Goal: Check status: Check status

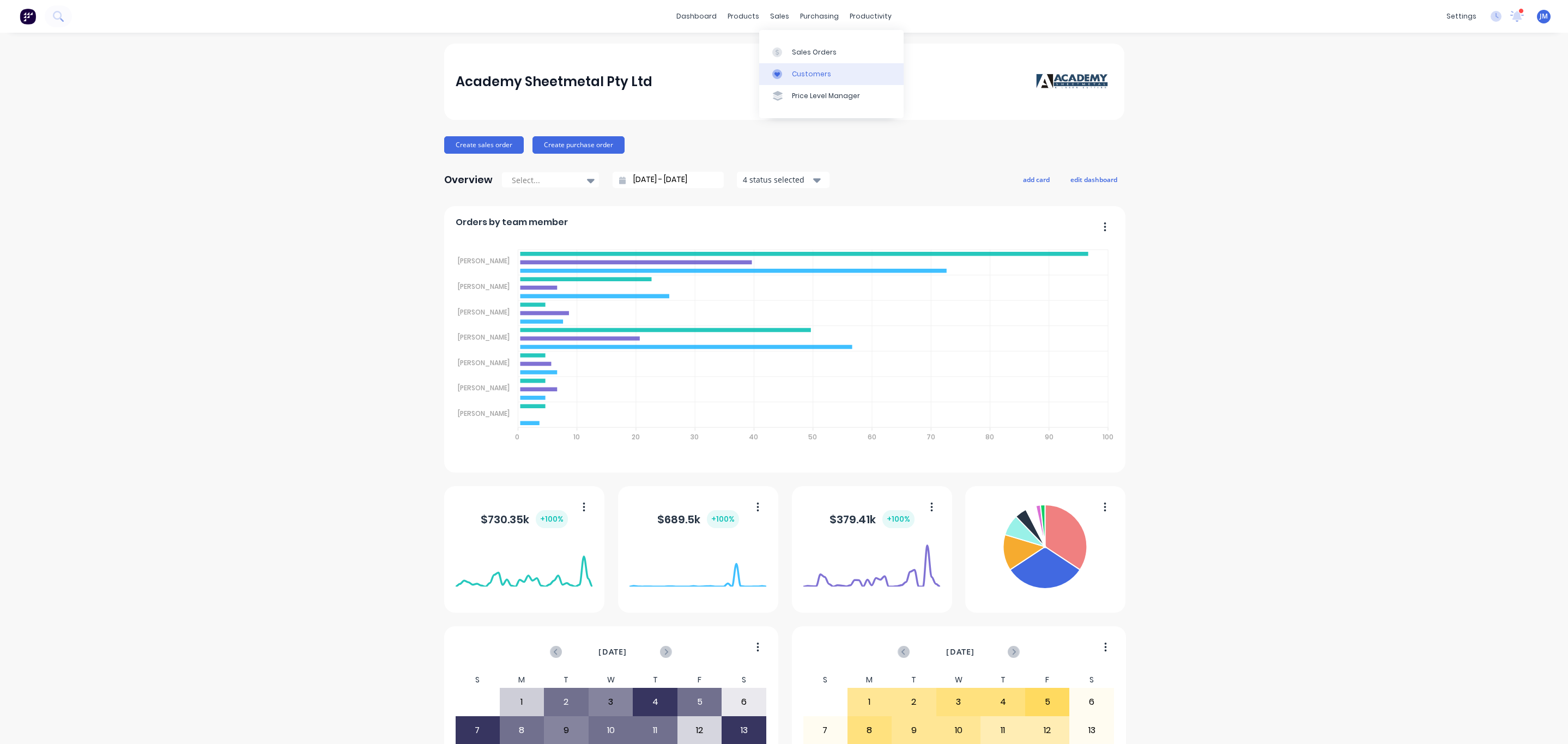
click at [808, 74] on div "Customers" at bounding box center [811, 74] width 39 height 10
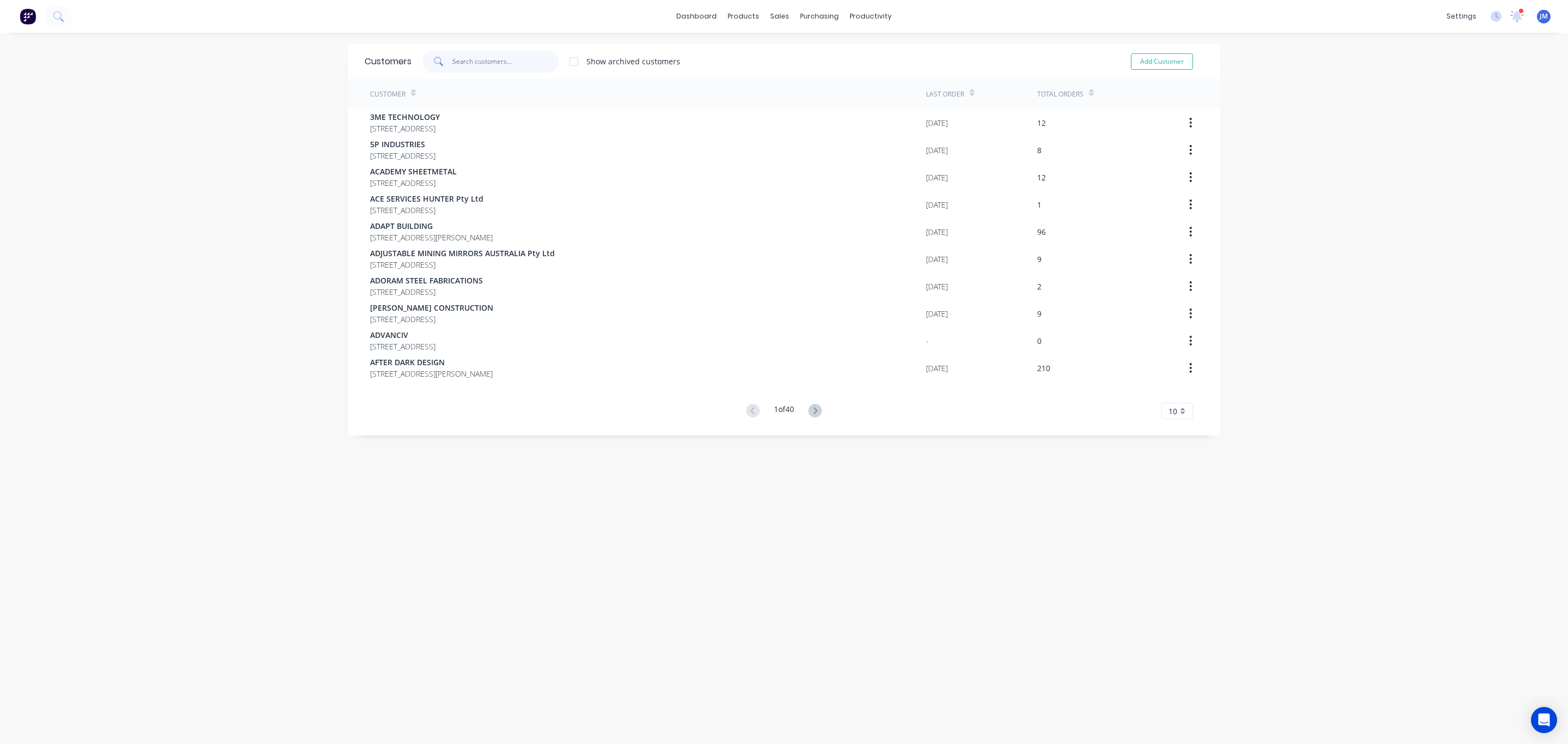
click at [504, 71] on input "text" at bounding box center [505, 61] width 107 height 22
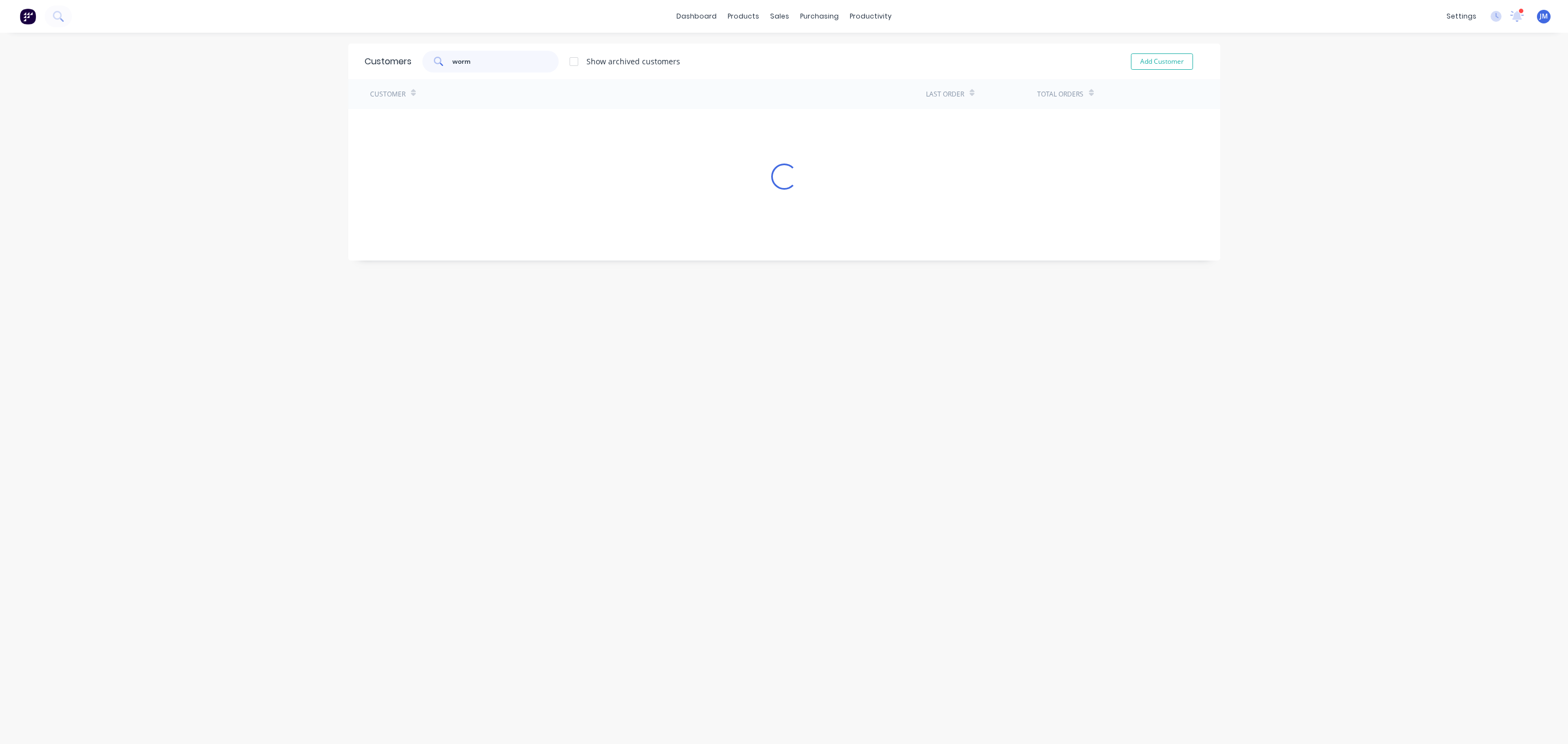
type input "worm"
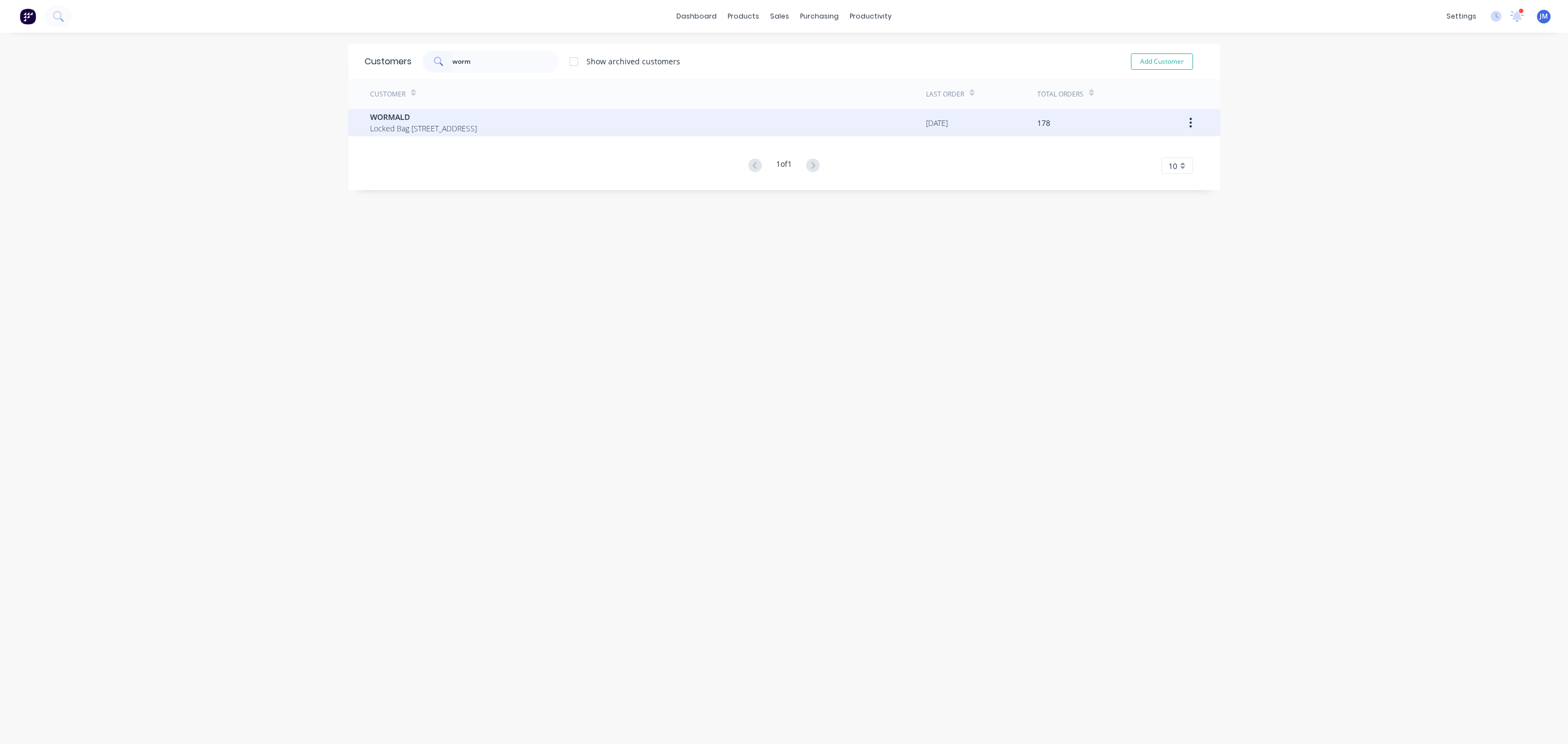
click at [477, 118] on span "WORMALD" at bounding box center [423, 117] width 107 height 12
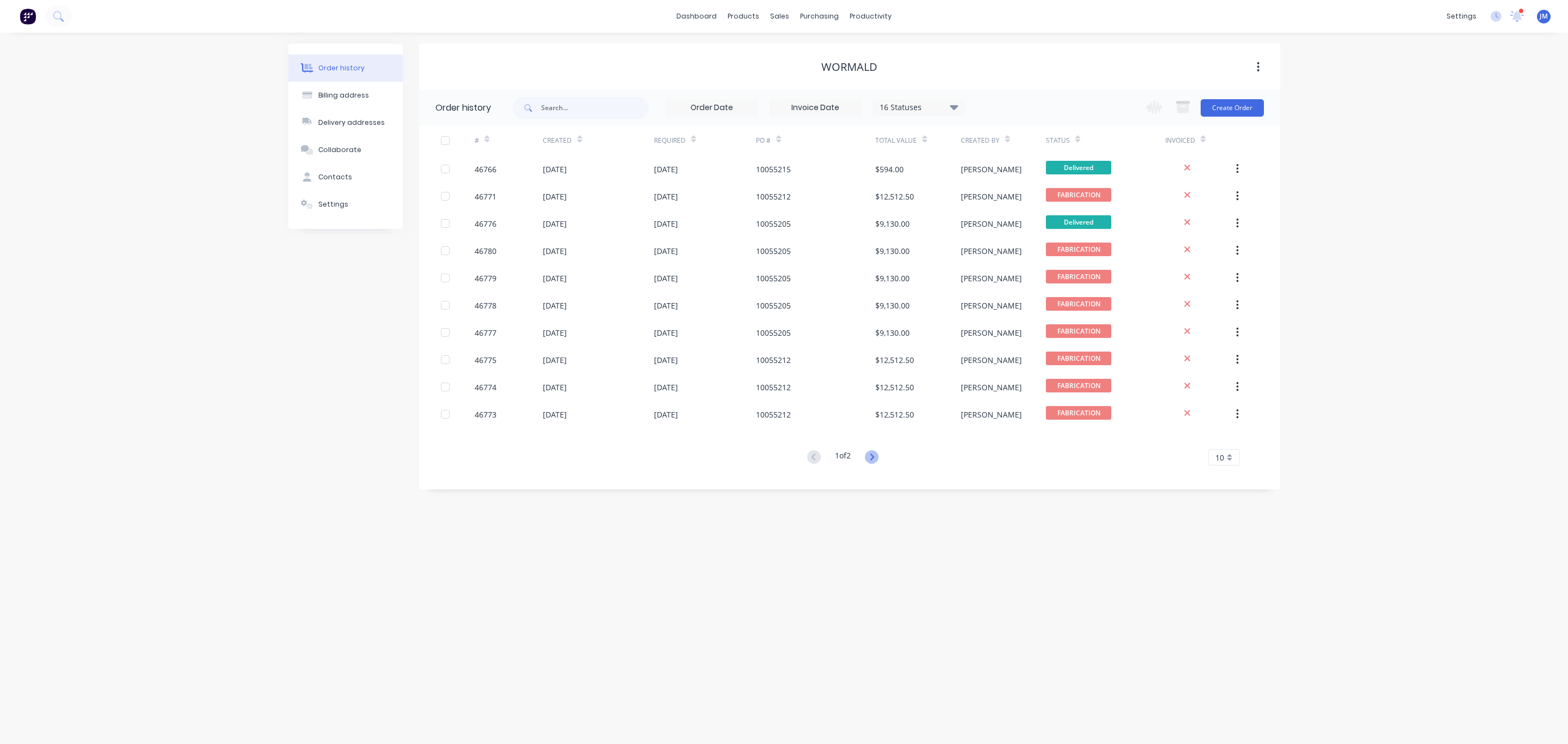
click at [867, 461] on icon at bounding box center [871, 457] width 13 height 13
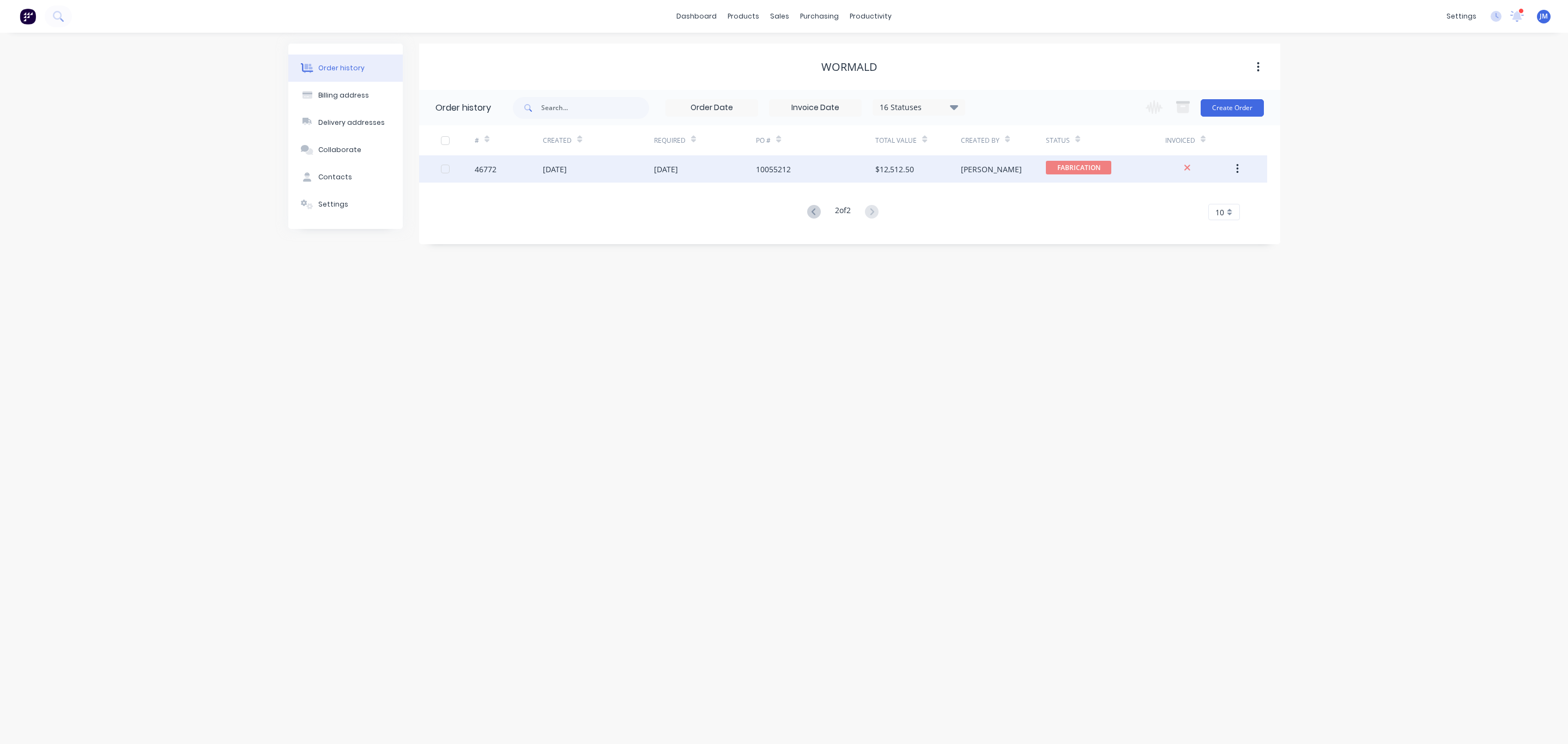
click at [880, 164] on div "$12,512.50" at bounding box center [895, 169] width 39 height 12
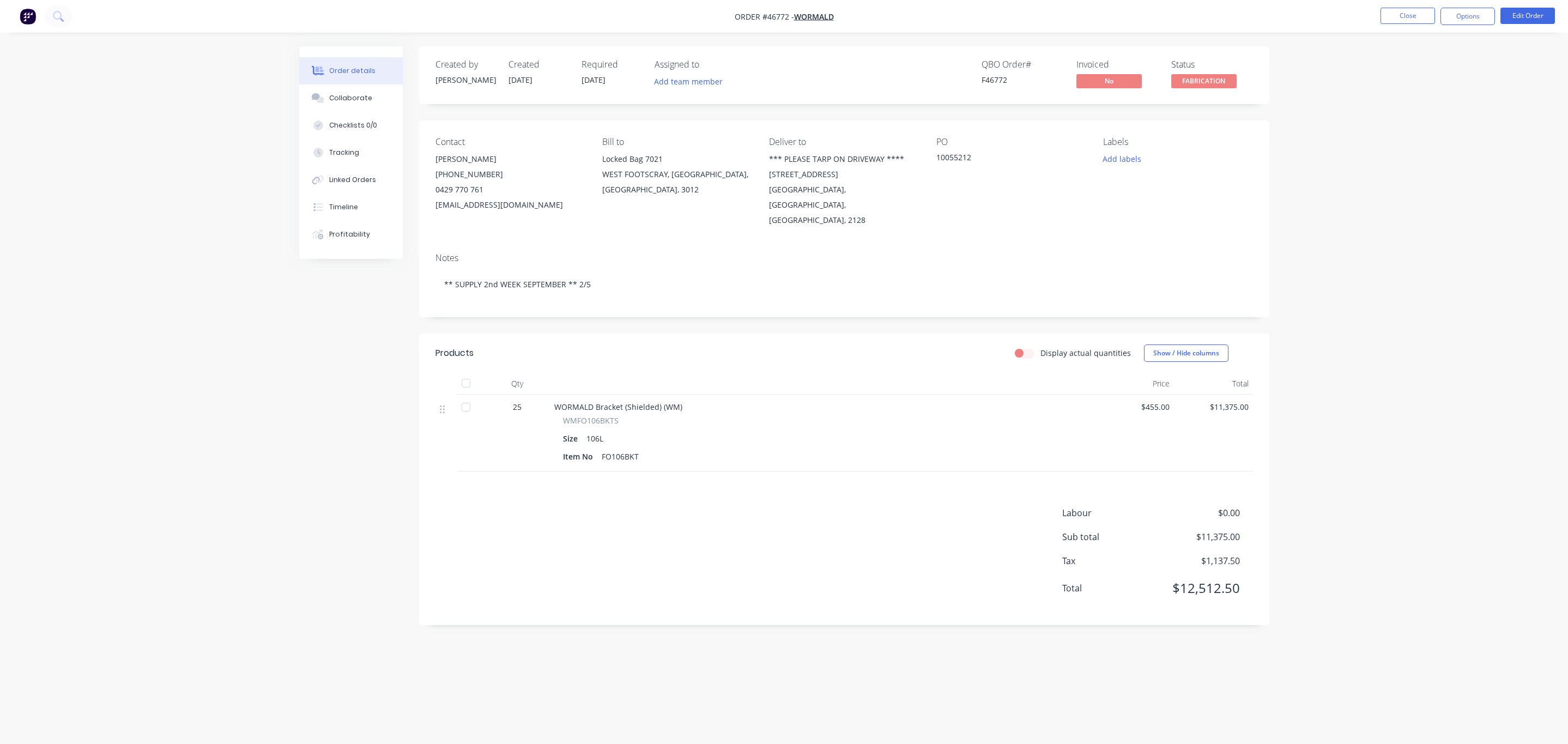
click at [1401, 4] on nav "Order #46772 - WORMALD Close Options Edit Order" at bounding box center [784, 16] width 1568 height 33
click at [1396, 13] on button "Close" at bounding box center [1408, 16] width 55 height 16
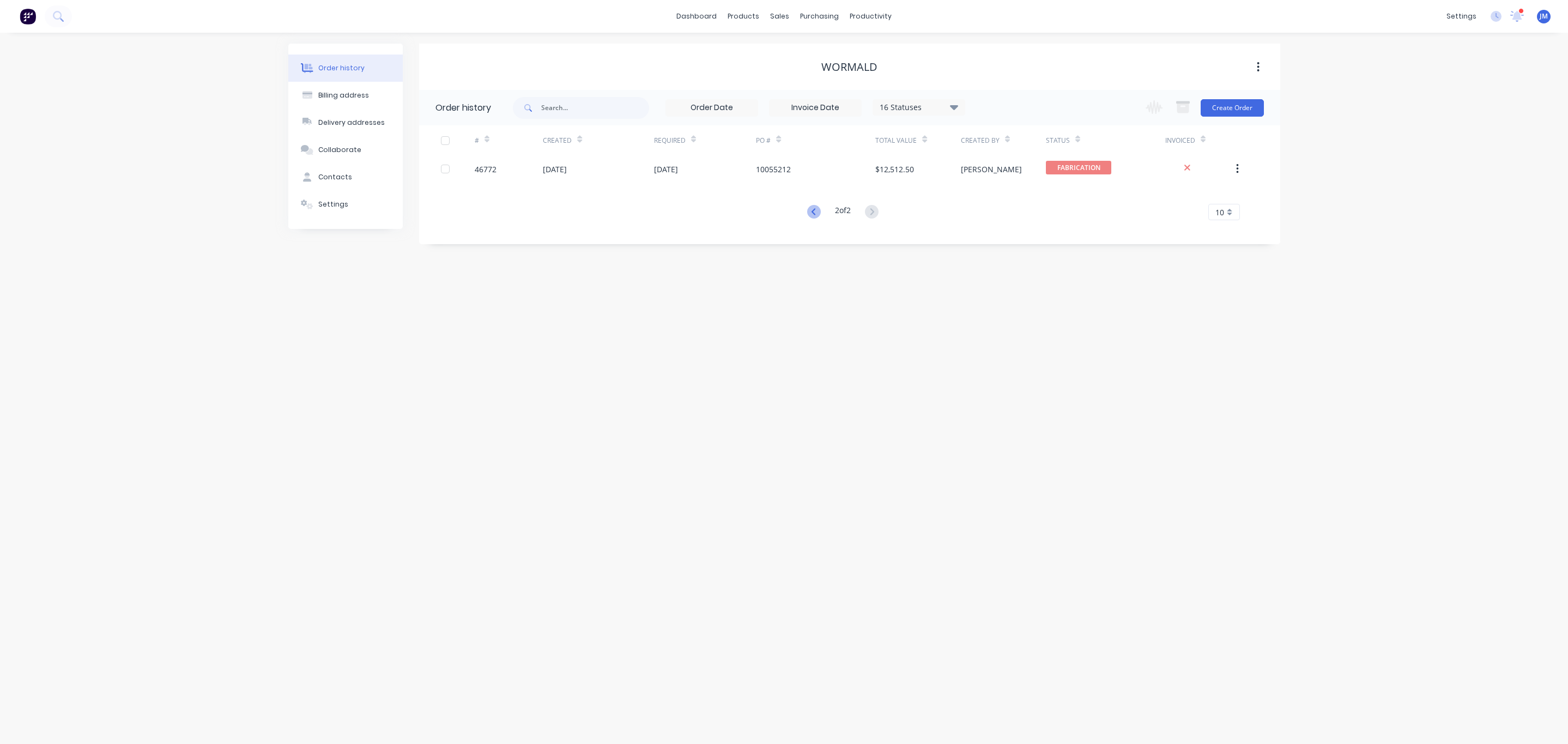
click at [815, 210] on icon at bounding box center [814, 212] width 13 height 13
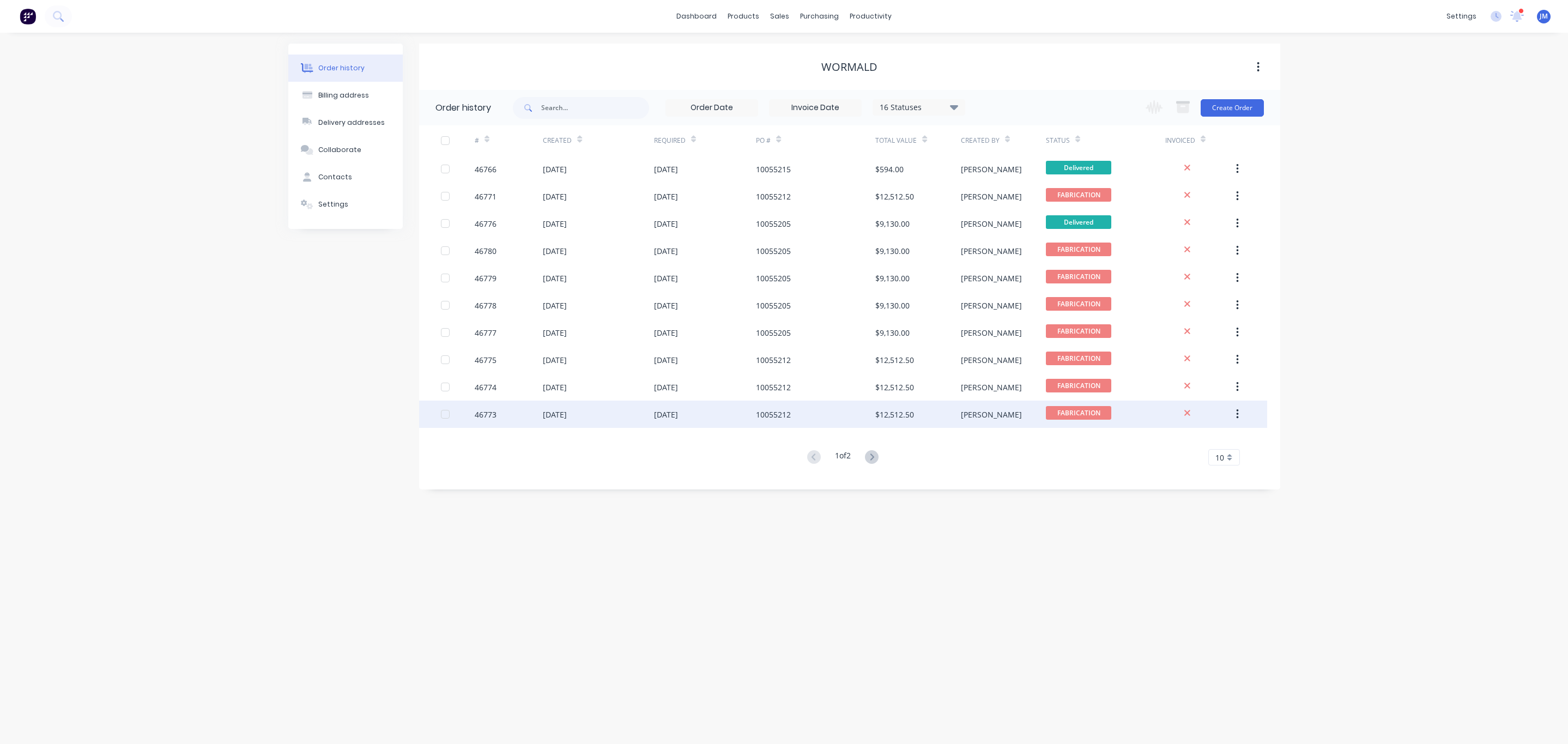
click at [812, 407] on div "10055212" at bounding box center [815, 414] width 119 height 27
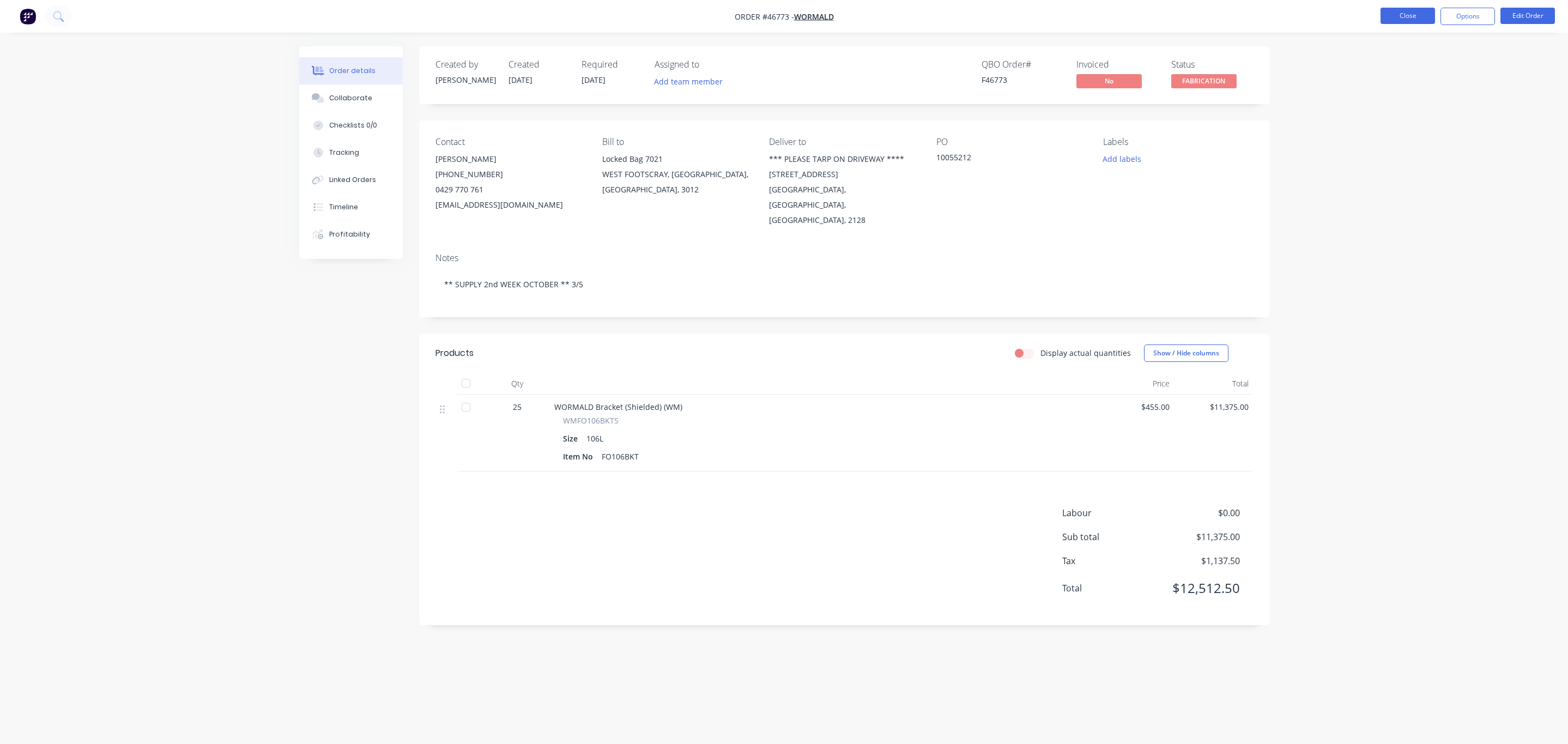
click at [1416, 16] on button "Close" at bounding box center [1408, 16] width 55 height 16
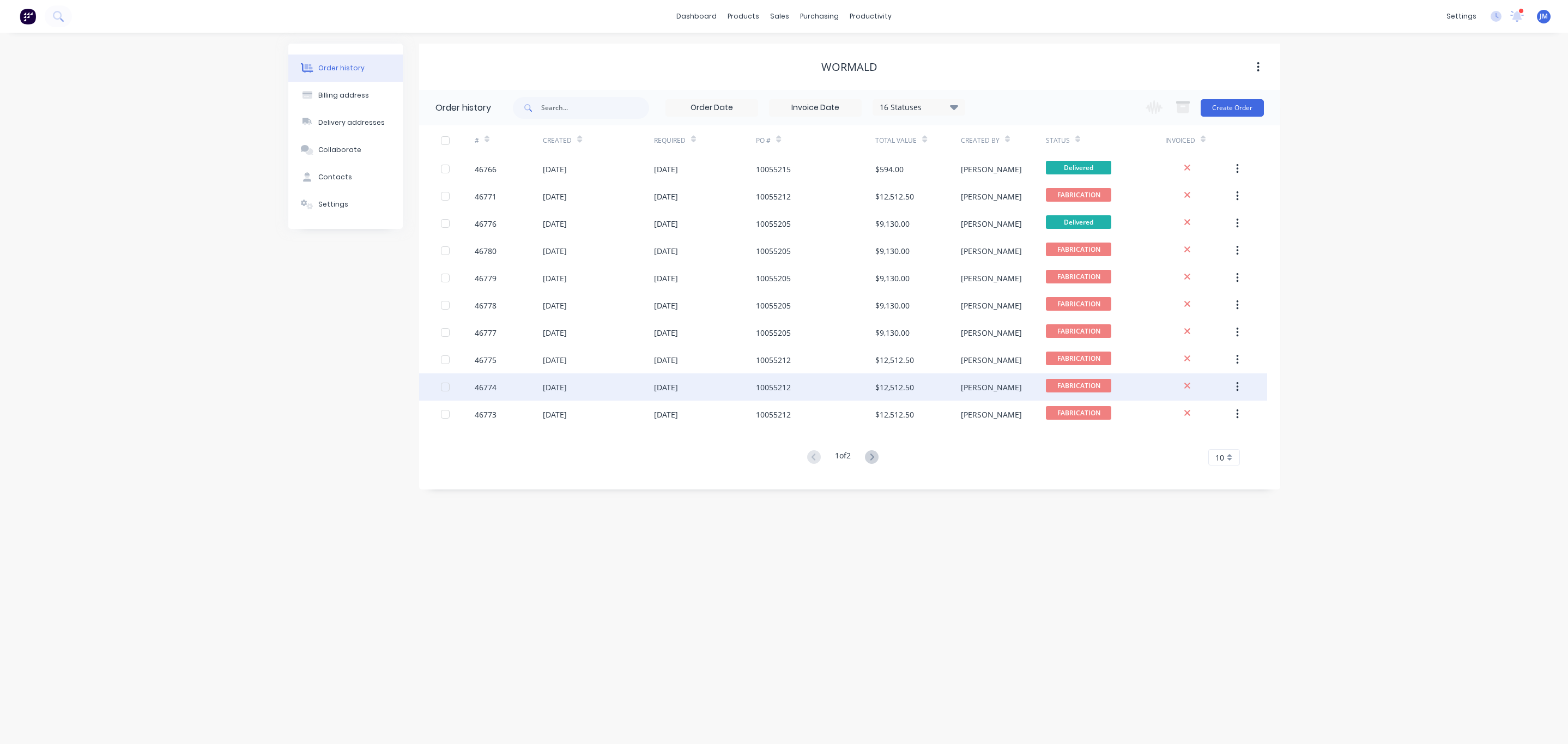
click at [781, 379] on div "10055212" at bounding box center [815, 387] width 119 height 27
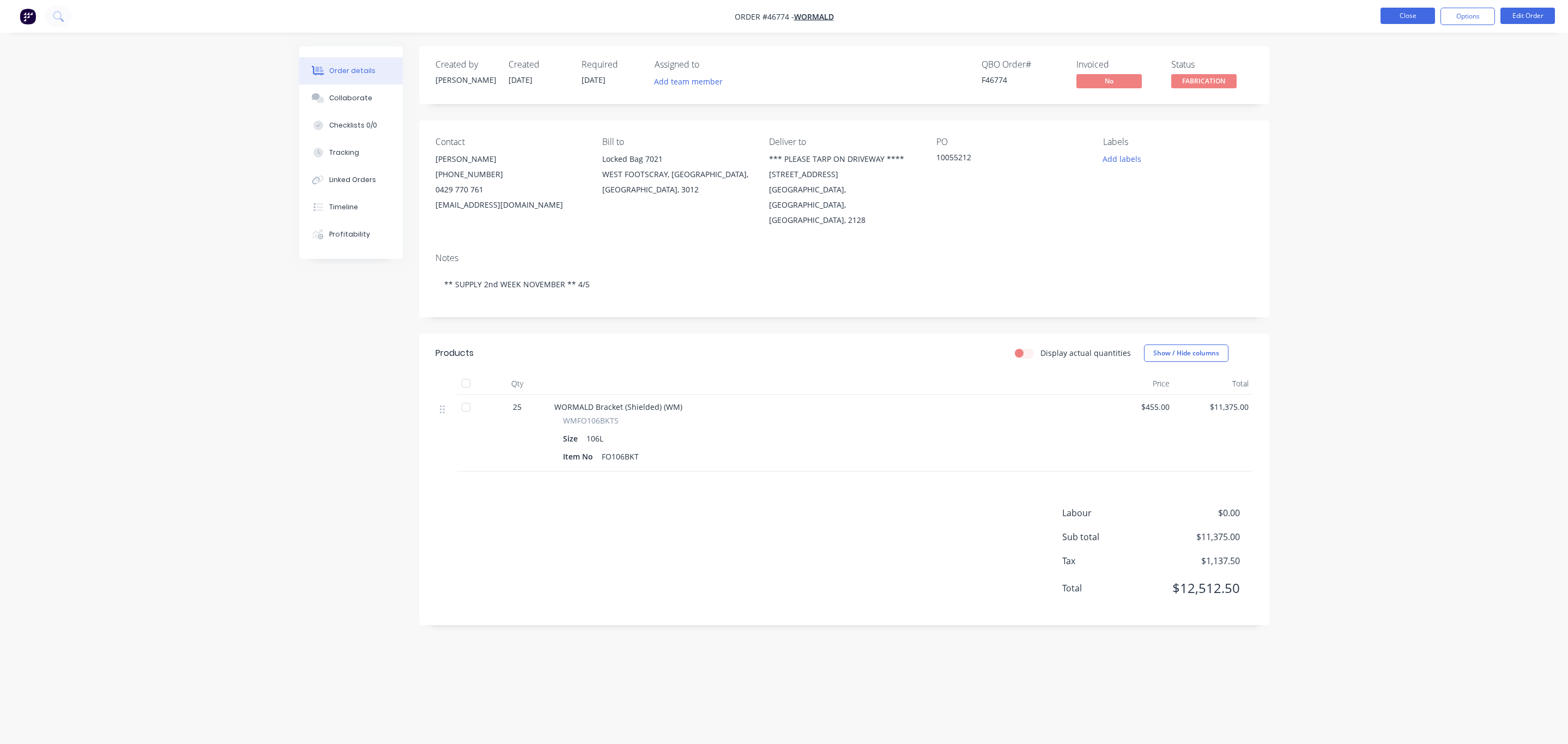
drag, startPoint x: 1415, startPoint y: 4, endPoint x: 1406, endPoint y: 8, distance: 9.8
click at [1412, 4] on nav "Order #46774 - WORMALD Close Options Edit Order" at bounding box center [784, 16] width 1568 height 33
click at [1406, 9] on button "Close" at bounding box center [1408, 16] width 55 height 16
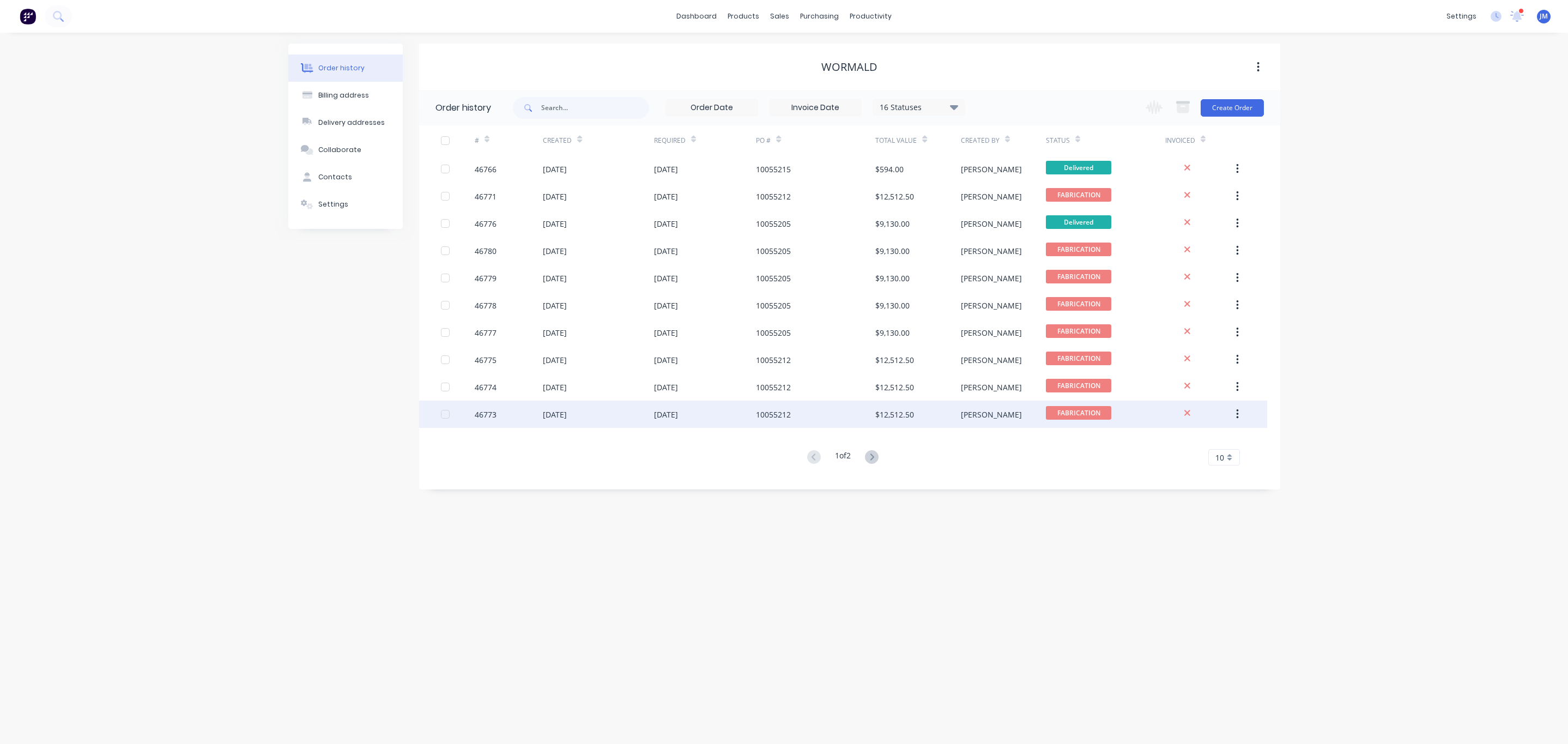
drag, startPoint x: 752, startPoint y: 416, endPoint x: 750, endPoint y: 411, distance: 5.4
click at [750, 411] on div "[DATE]" at bounding box center [705, 414] width 102 height 27
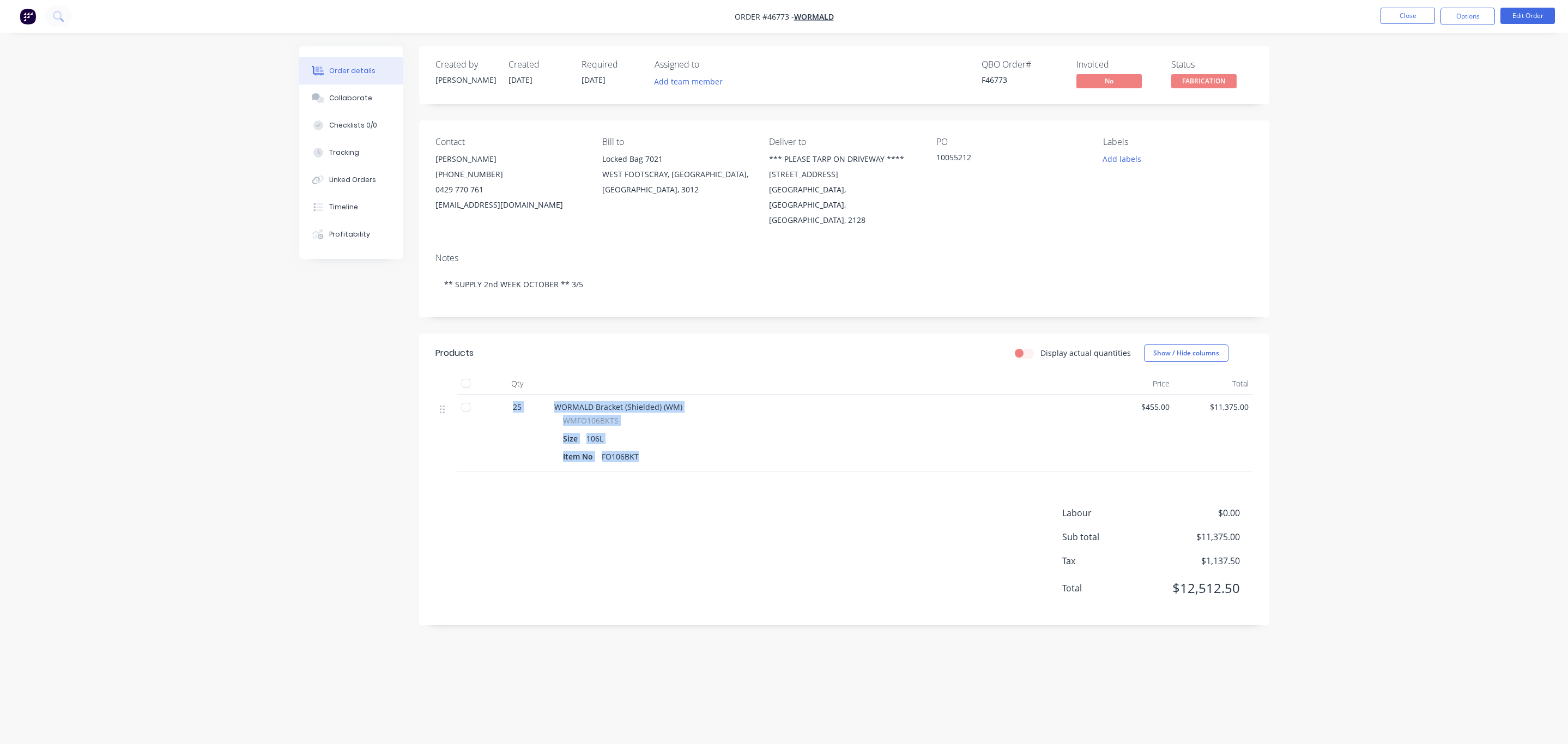
drag, startPoint x: 647, startPoint y: 443, endPoint x: 482, endPoint y: 385, distance: 174.9
click at [482, 395] on div "25 WORMALD Bracket (Shielded) (WM) WMFO106BKTS Size 106L Item No FO106BKT $455.…" at bounding box center [844, 433] width 818 height 77
click at [631, 430] on div "Size 106L" at bounding box center [823, 438] width 519 height 16
click at [646, 449] on div "Item No FO106BKT" at bounding box center [823, 457] width 519 height 16
drag, startPoint x: 642, startPoint y: 443, endPoint x: 555, endPoint y: 396, distance: 98.9
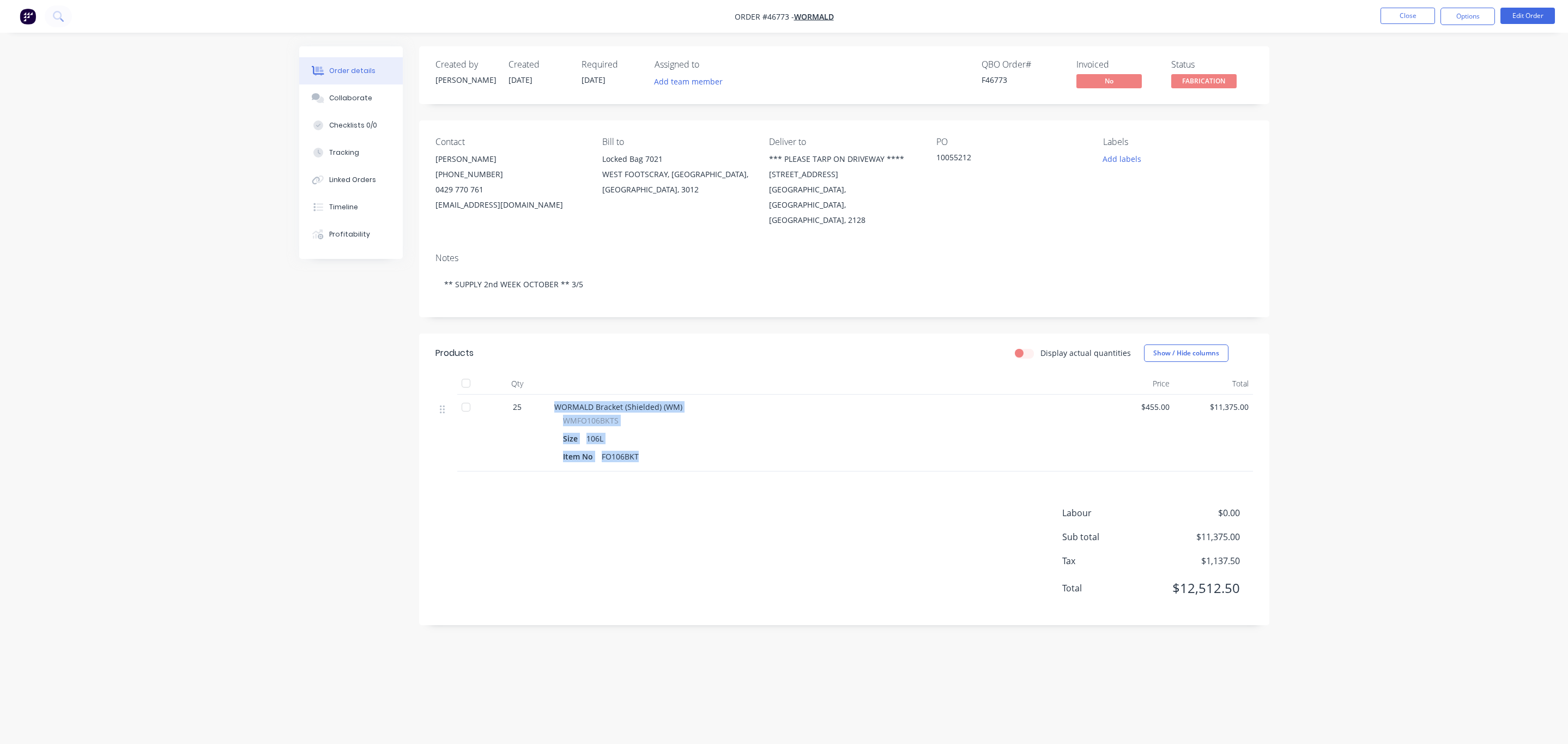
click at [555, 396] on div "WORMALD Bracket (Shielded) (WM) WMFO106BKTS Size 106L Item No FO106BKT" at bounding box center [822, 433] width 545 height 77
click at [635, 449] on div "FO106BKT" at bounding box center [620, 457] width 46 height 16
click at [1398, 12] on button "Close" at bounding box center [1408, 16] width 55 height 16
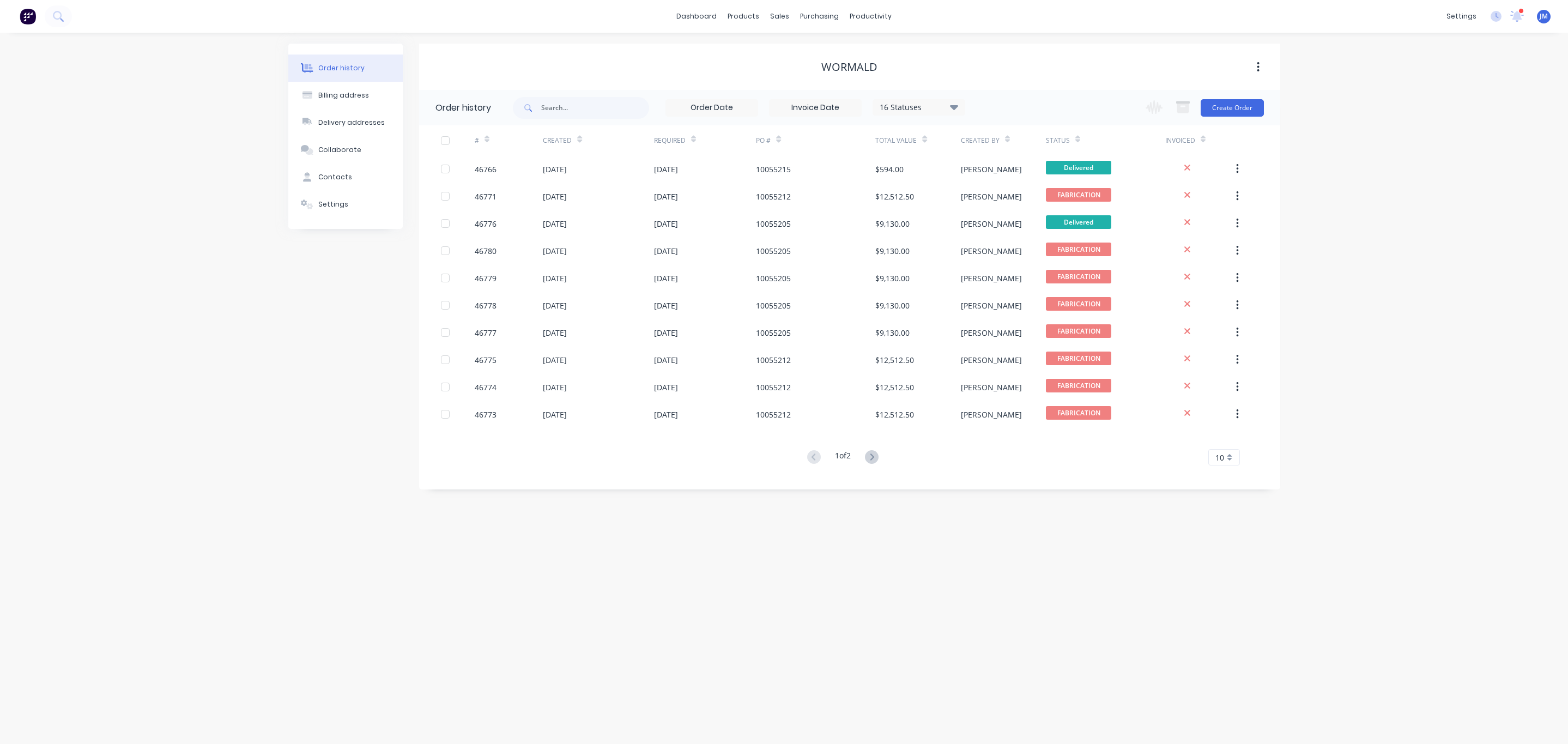
click at [874, 456] on icon at bounding box center [872, 457] width 4 height 7
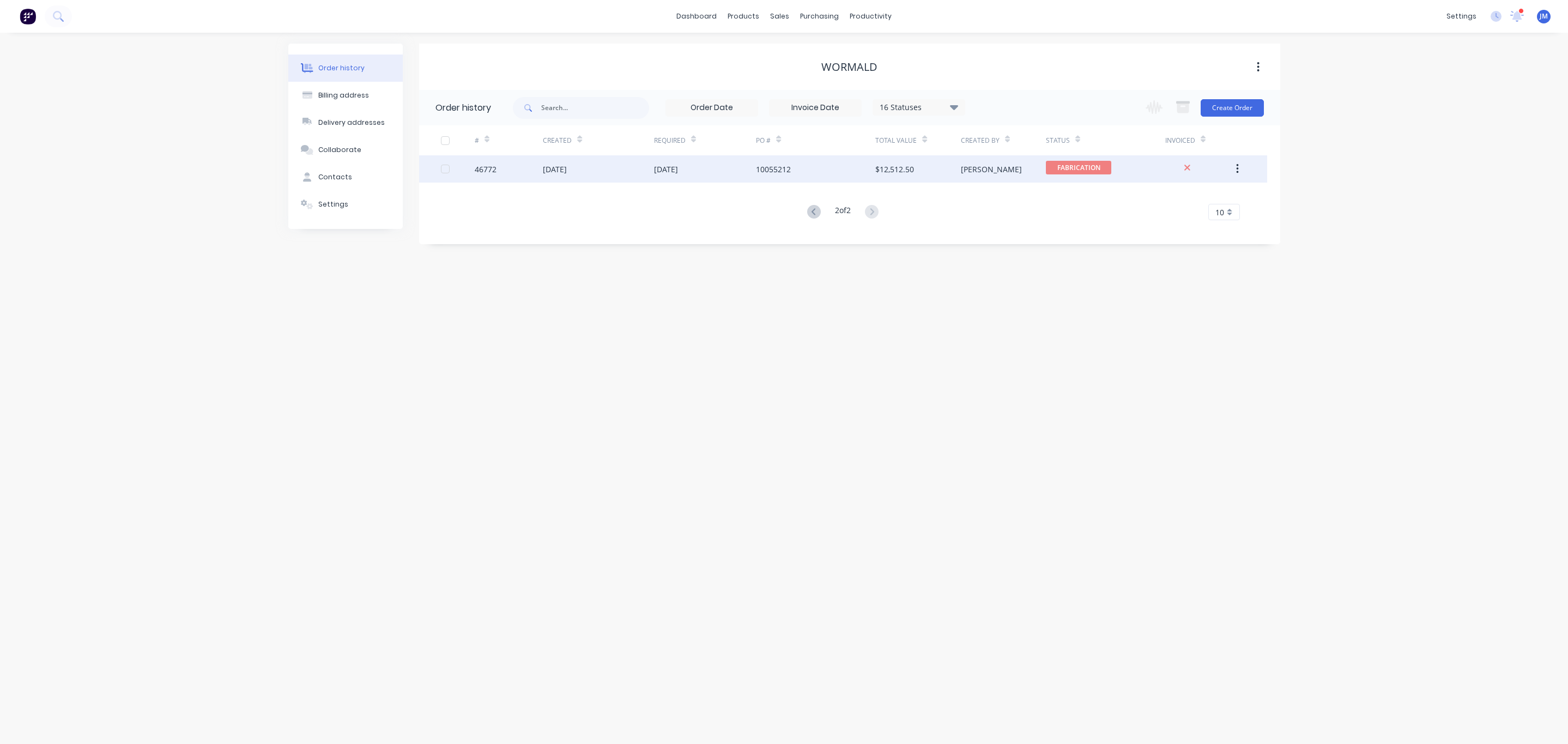
click at [784, 164] on div "10055212" at bounding box center [773, 169] width 35 height 12
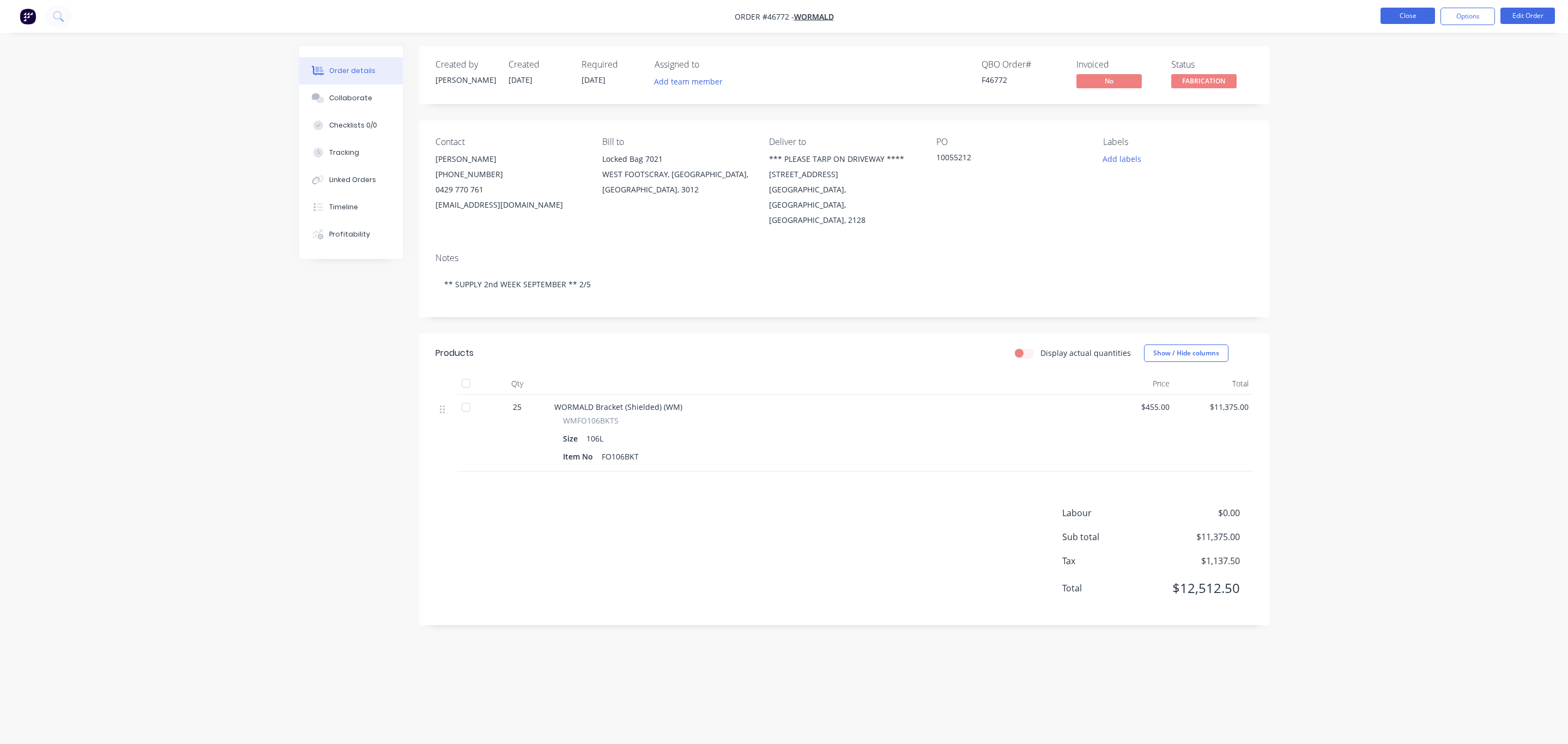
click at [1408, 13] on button "Close" at bounding box center [1408, 16] width 55 height 16
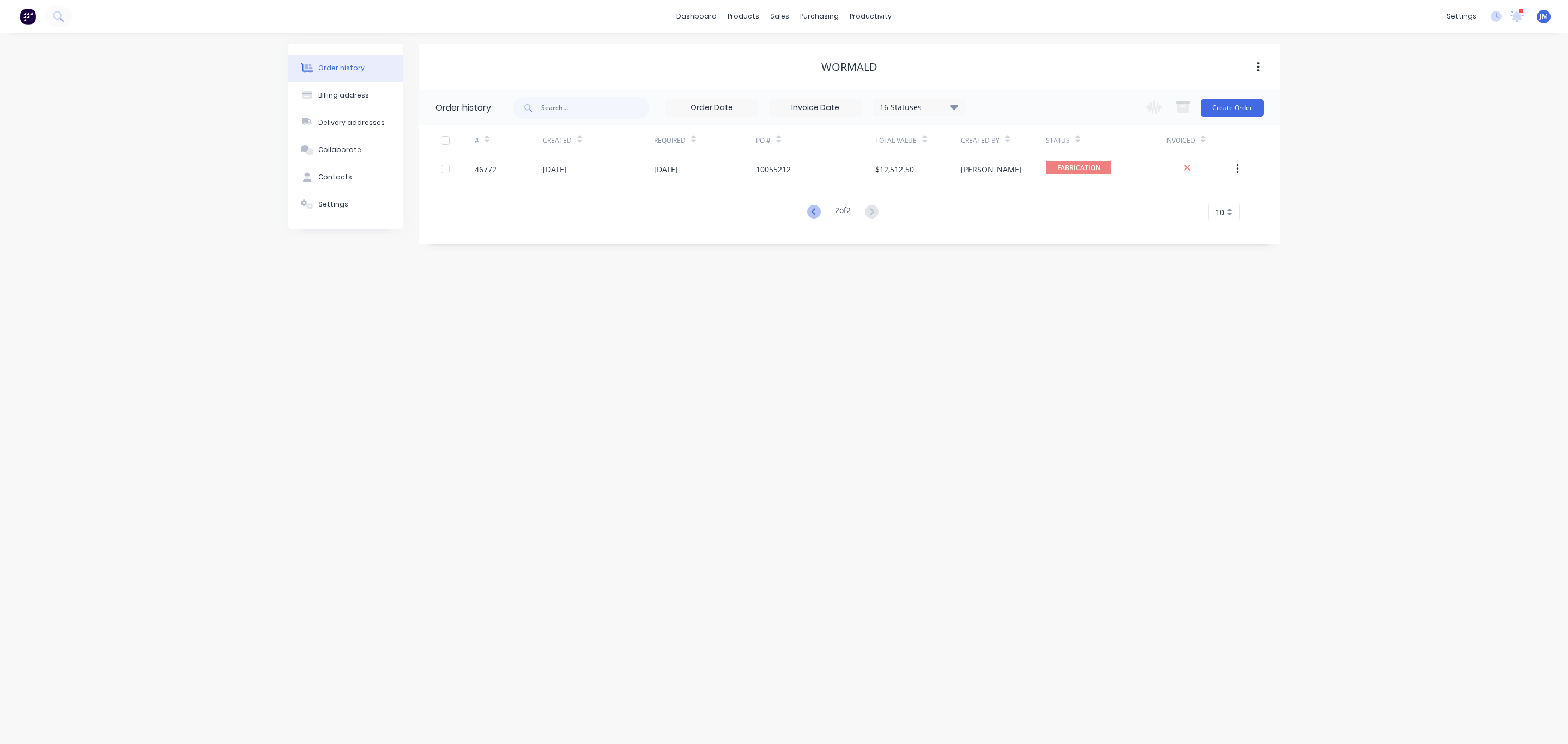
click at [807, 216] on icon at bounding box center [814, 212] width 13 height 13
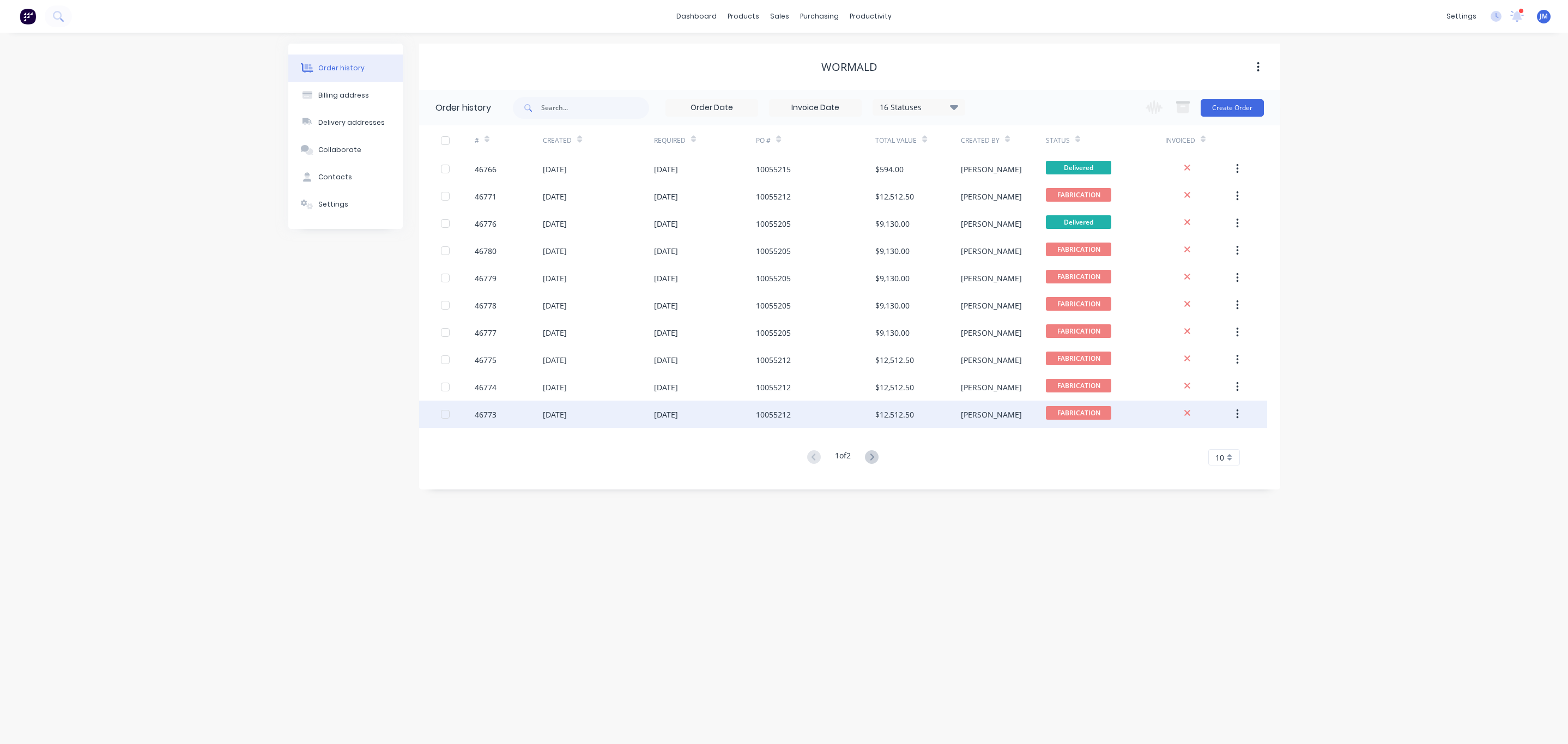
click at [788, 407] on div "10055212" at bounding box center [815, 414] width 119 height 27
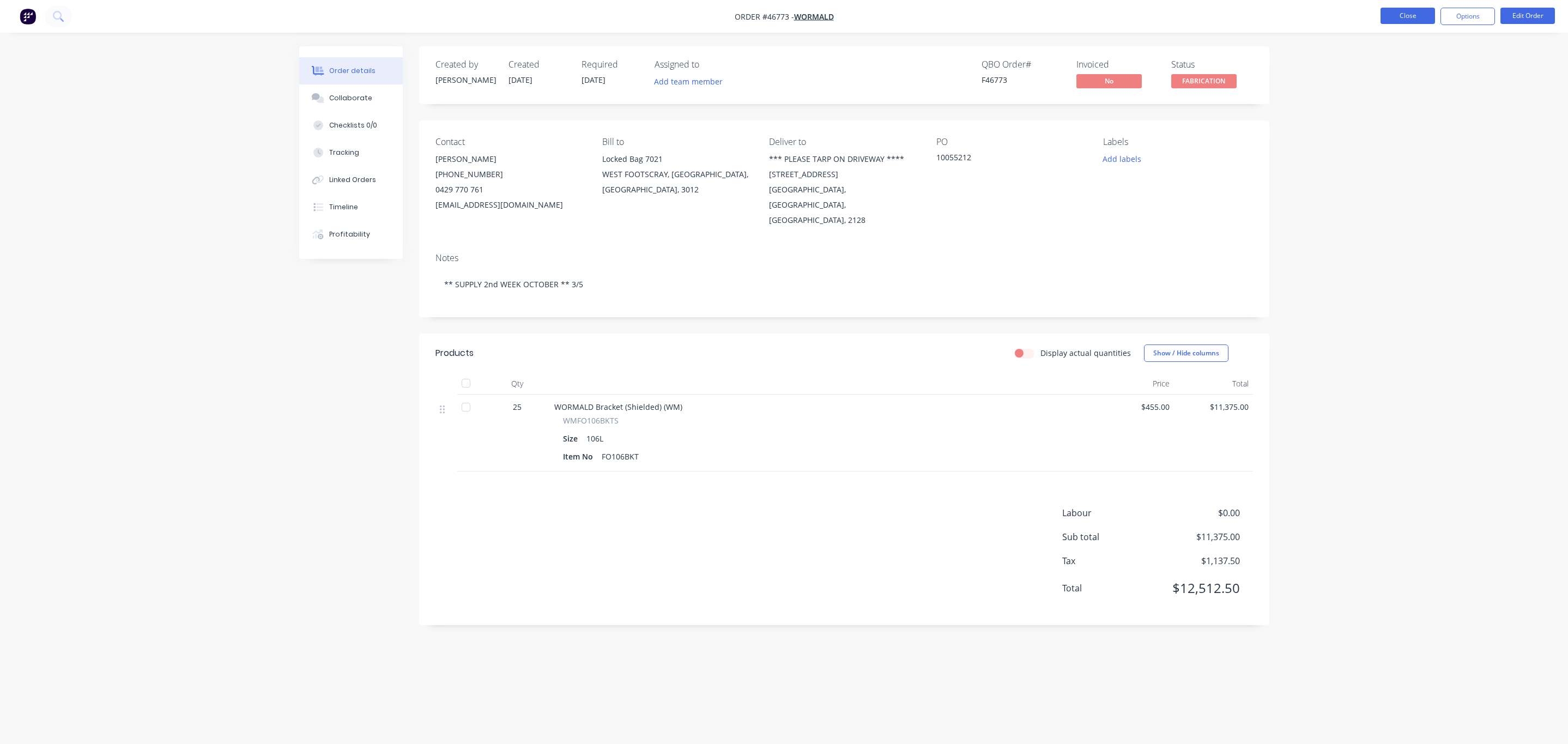
click at [1404, 21] on button "Close" at bounding box center [1408, 16] width 55 height 16
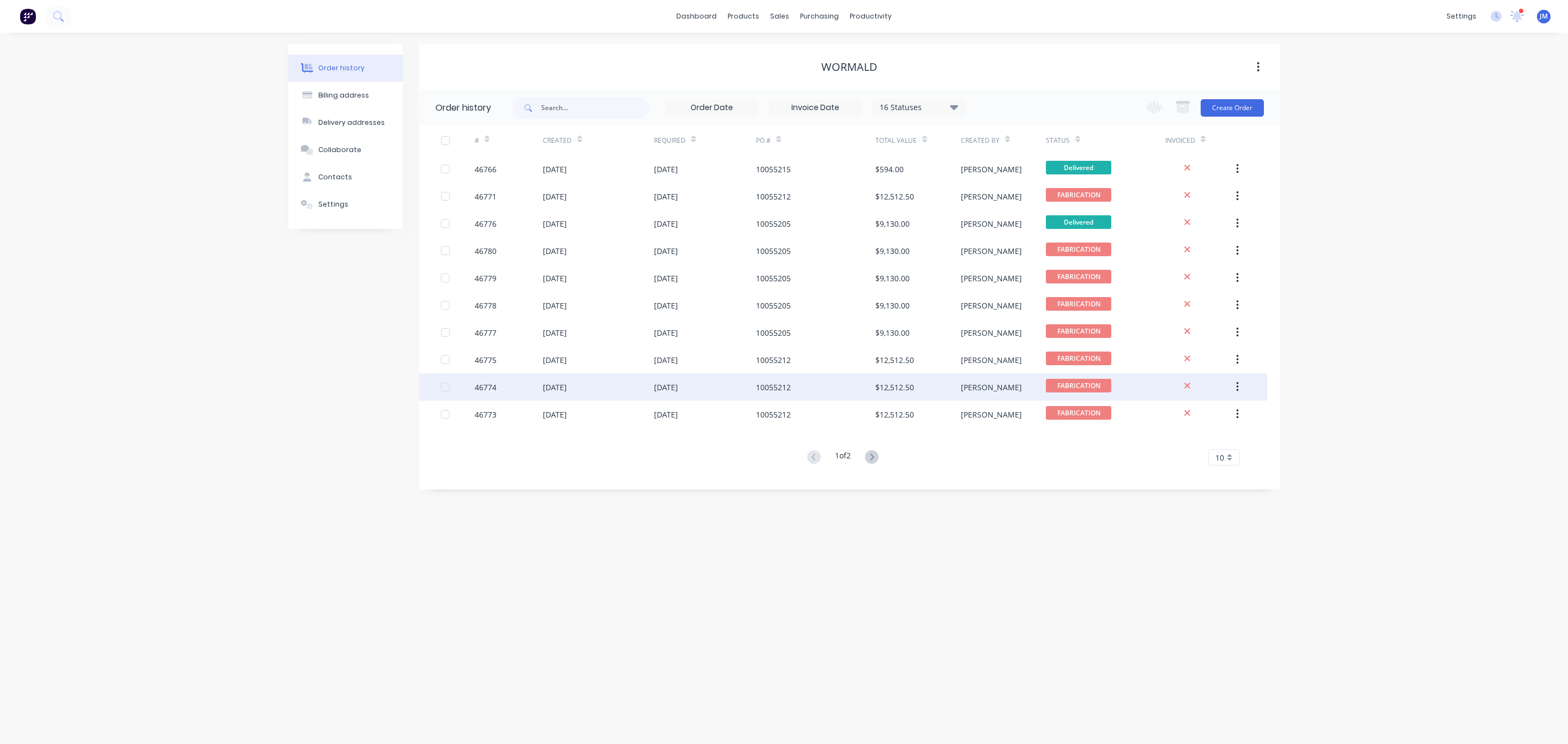
click at [788, 387] on div "10055212" at bounding box center [773, 387] width 35 height 12
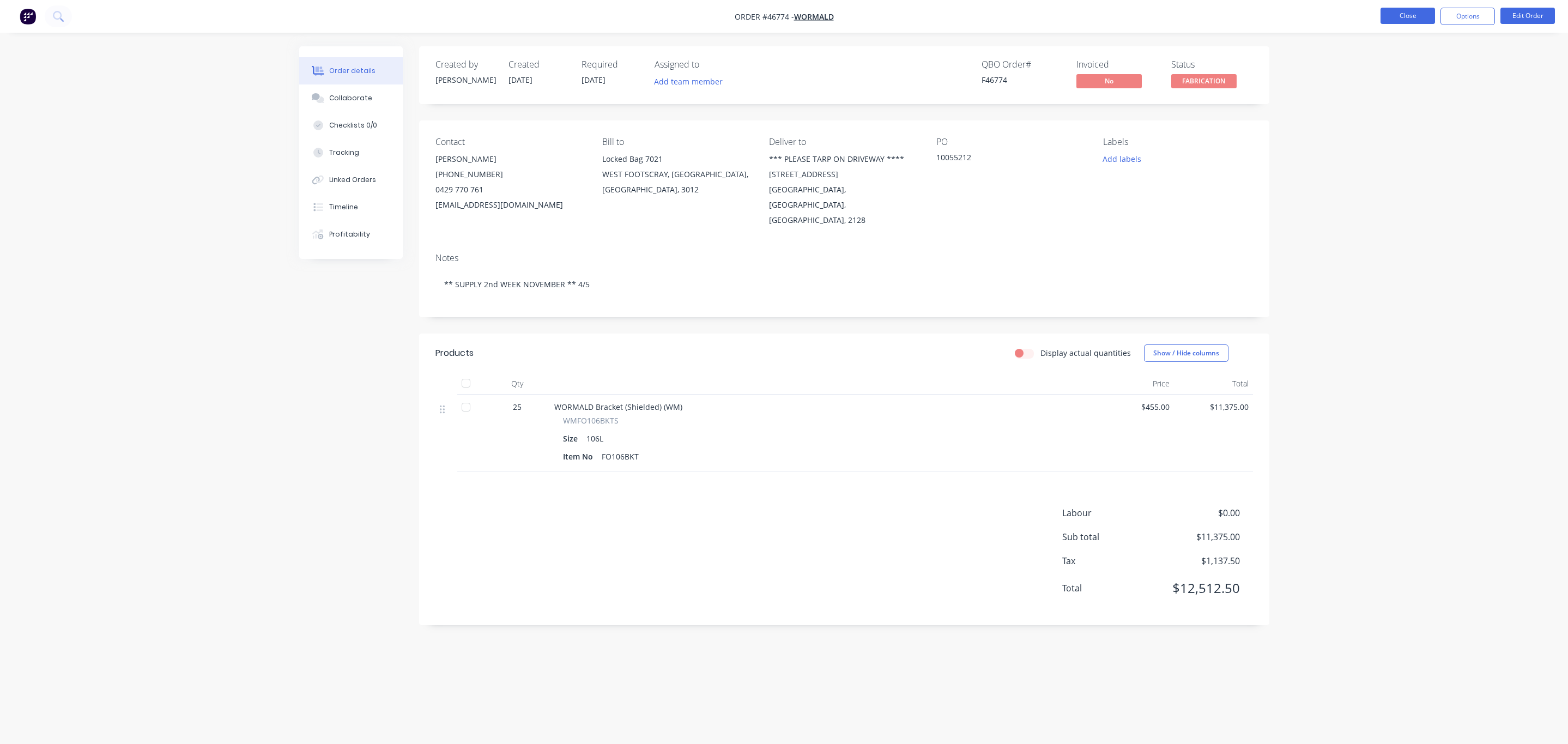
click at [1391, 12] on button "Close" at bounding box center [1408, 16] width 55 height 16
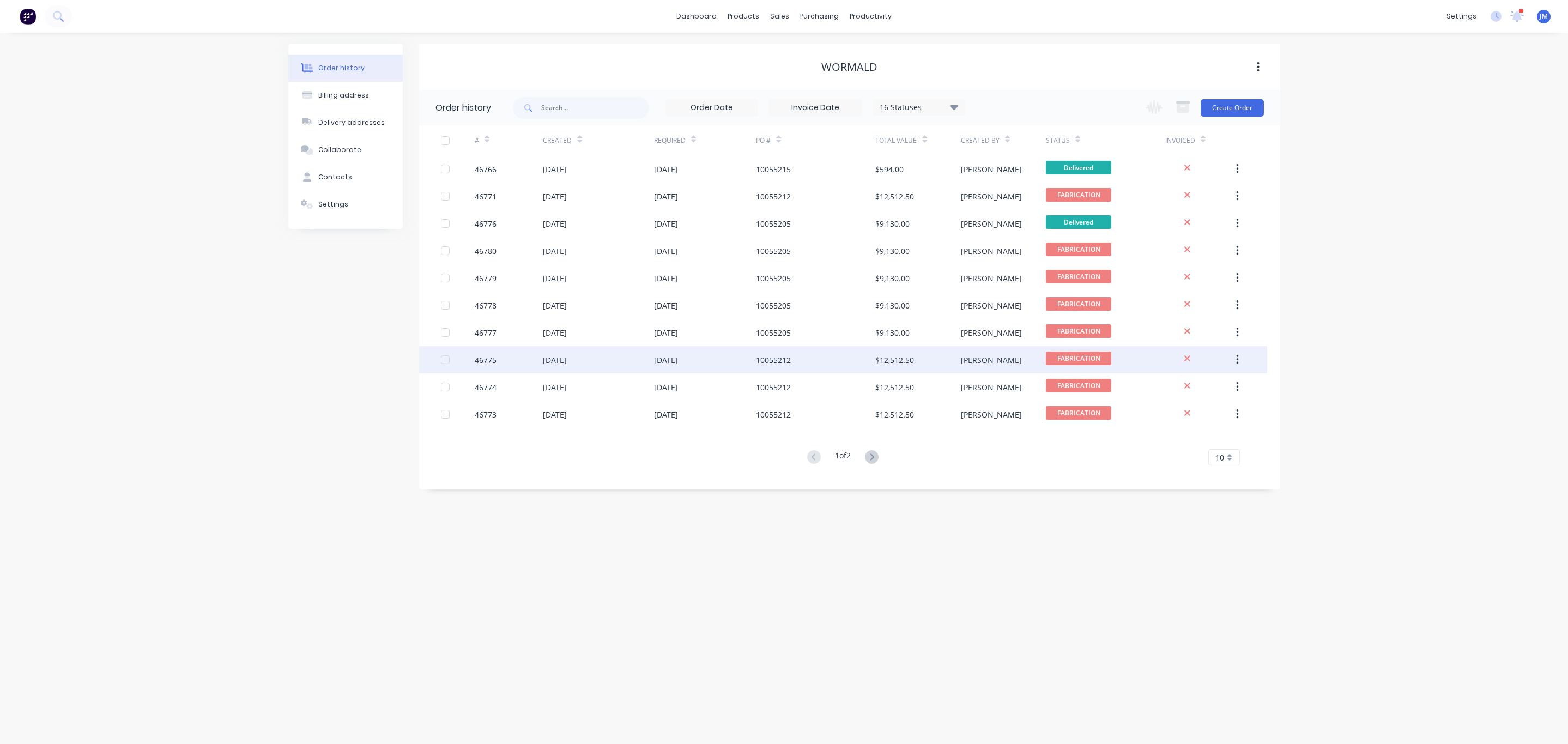
click at [903, 347] on div "$12,512.50" at bounding box center [918, 359] width 85 height 27
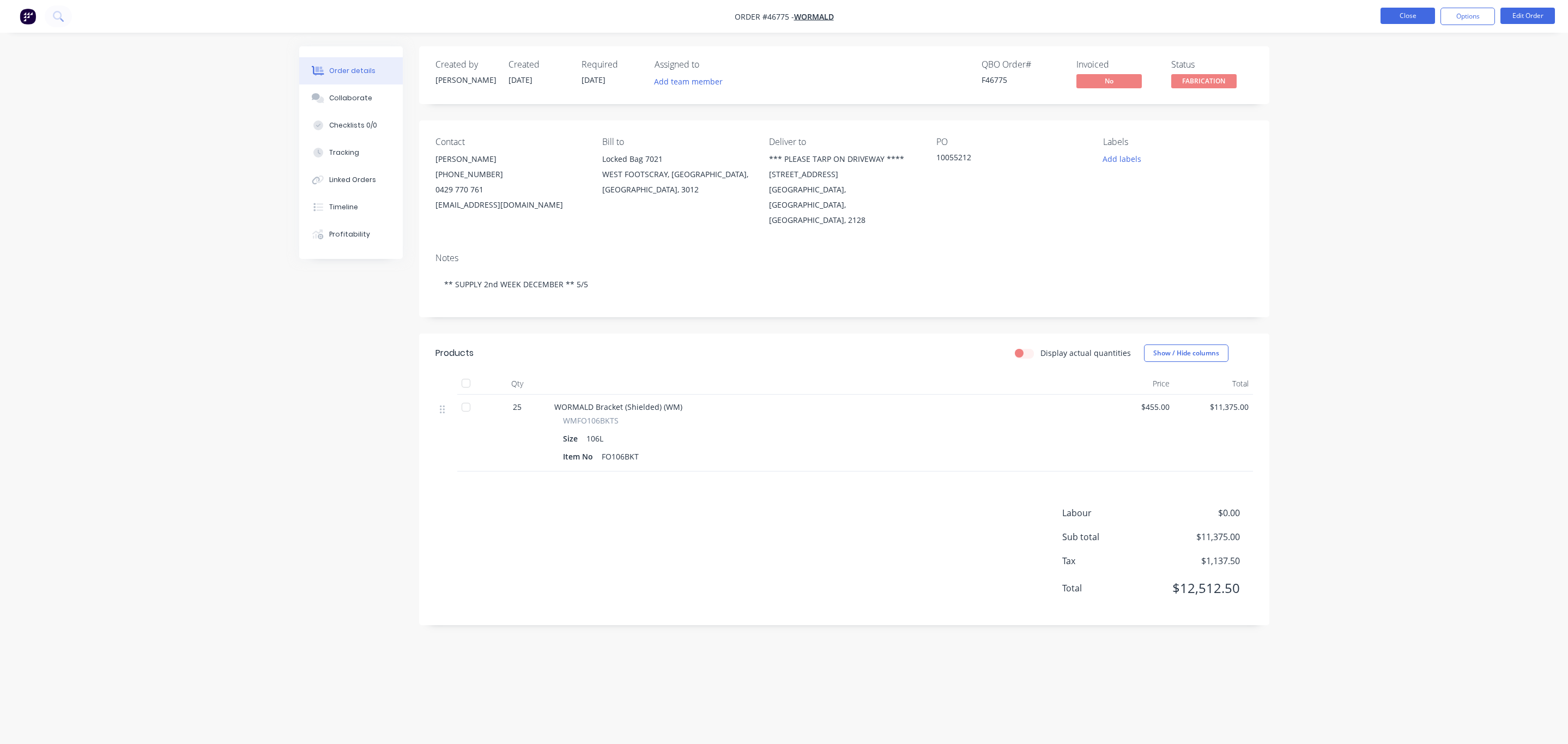
click at [1410, 9] on button "Close" at bounding box center [1408, 16] width 55 height 16
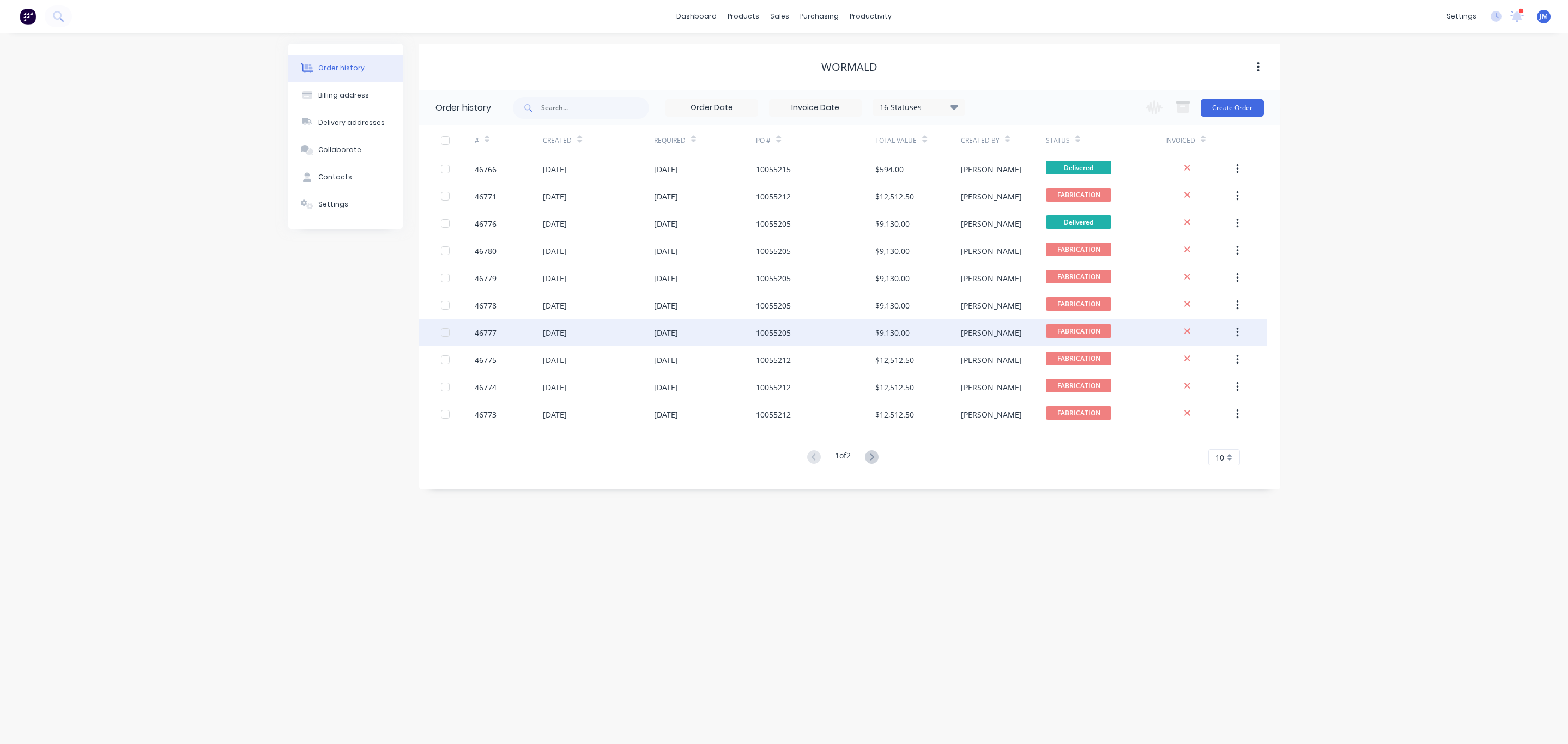
click at [900, 324] on div "$9,130.00" at bounding box center [918, 332] width 85 height 27
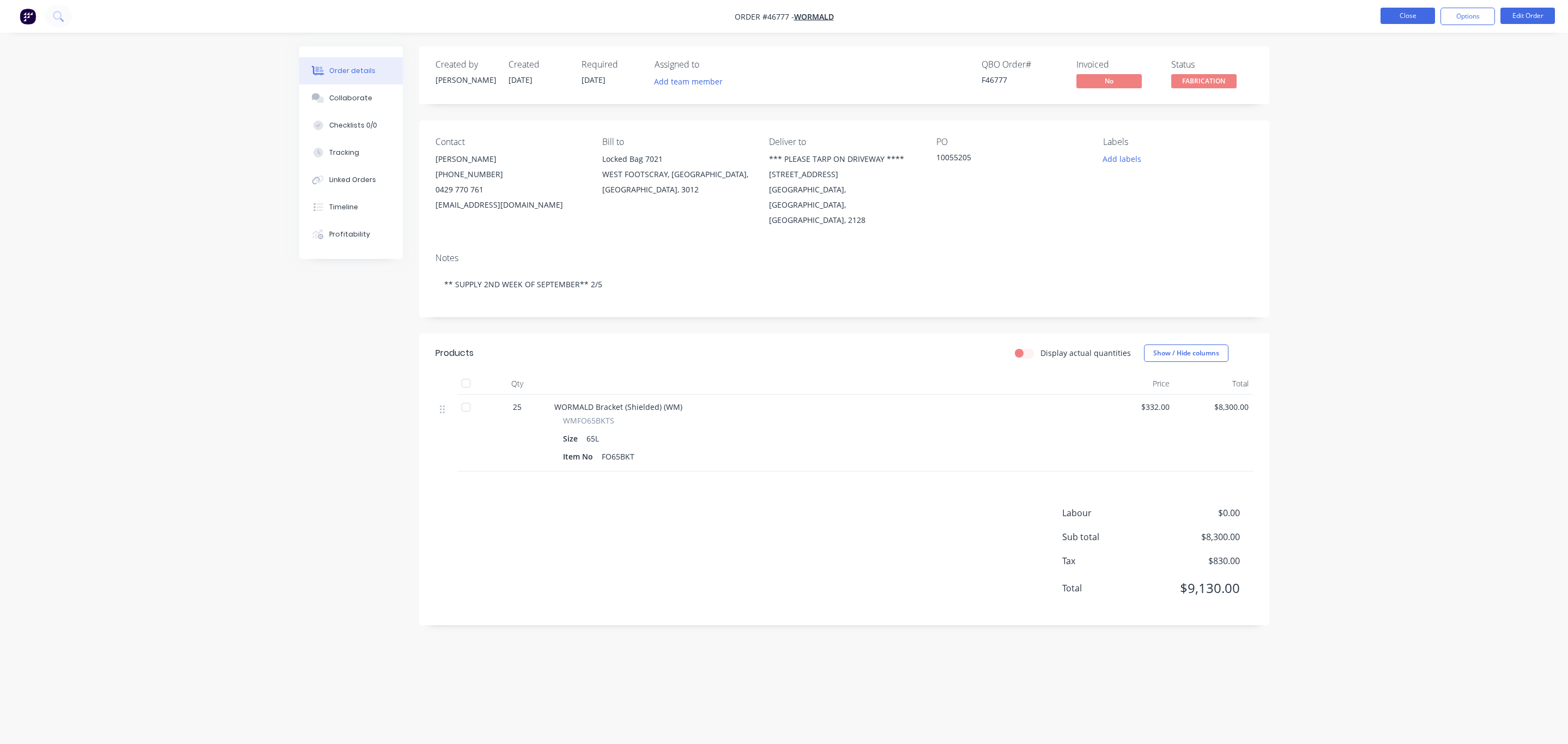
click at [1410, 16] on button "Close" at bounding box center [1408, 16] width 55 height 16
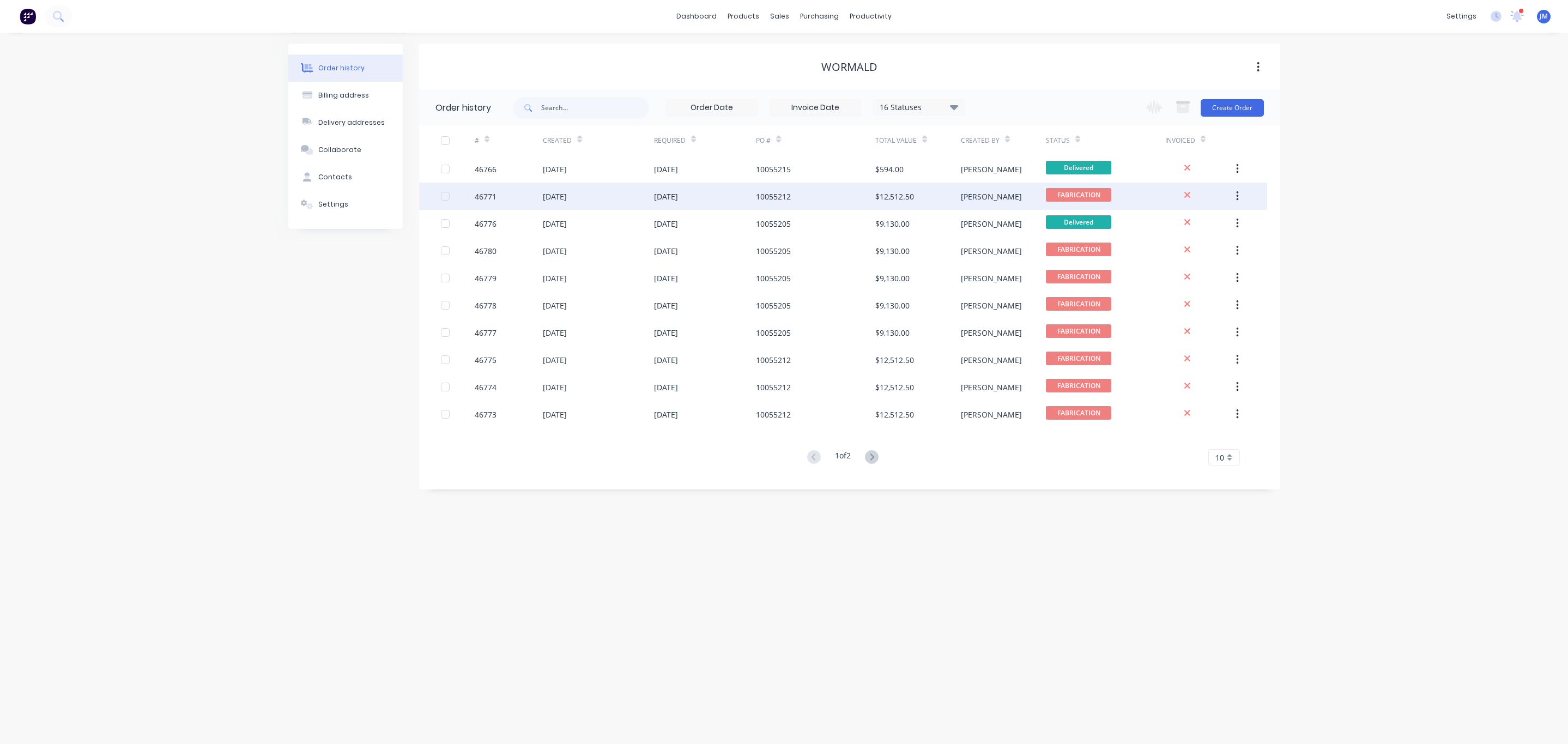
click at [880, 198] on div "$12,512.50" at bounding box center [895, 196] width 39 height 12
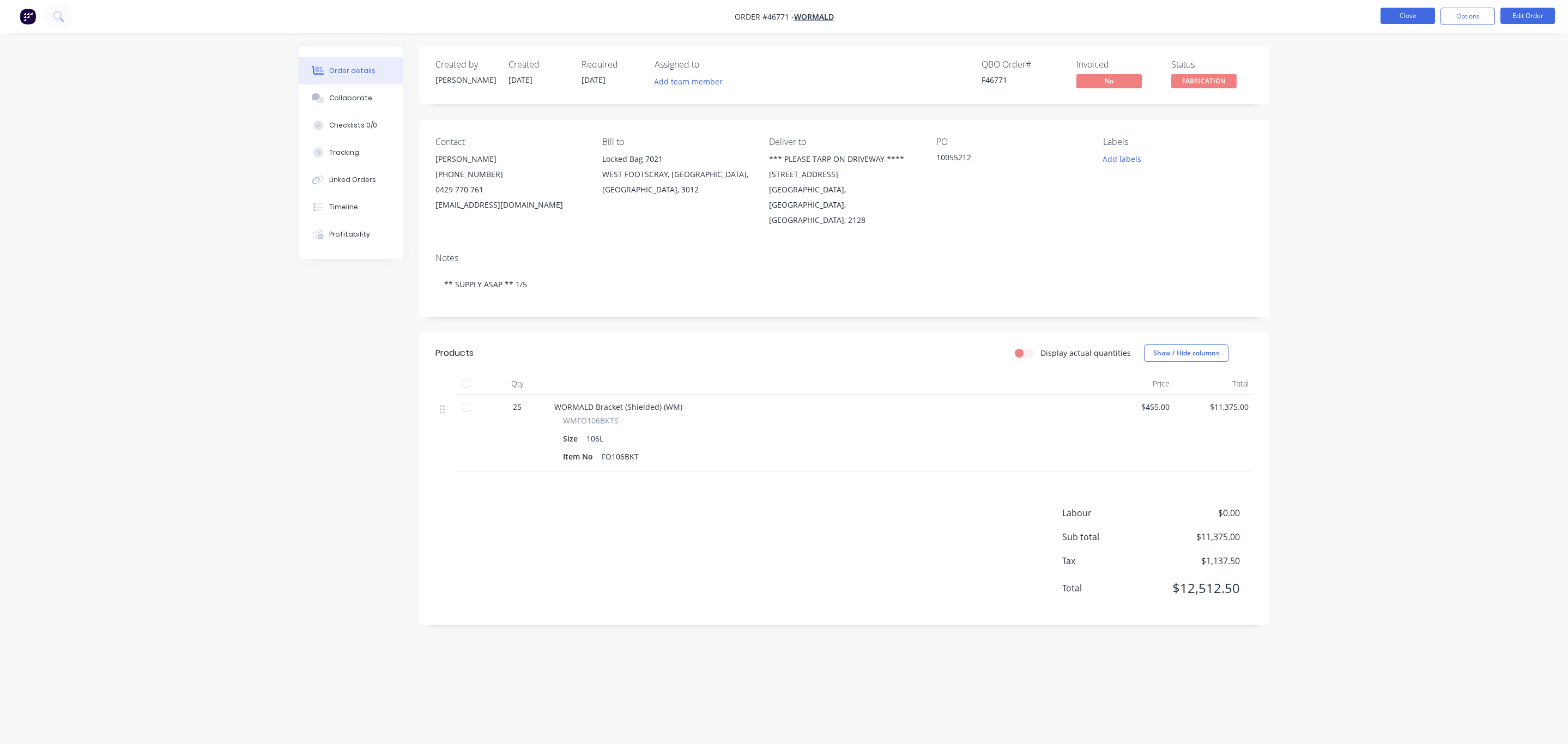
click at [1421, 16] on button "Close" at bounding box center [1408, 16] width 55 height 16
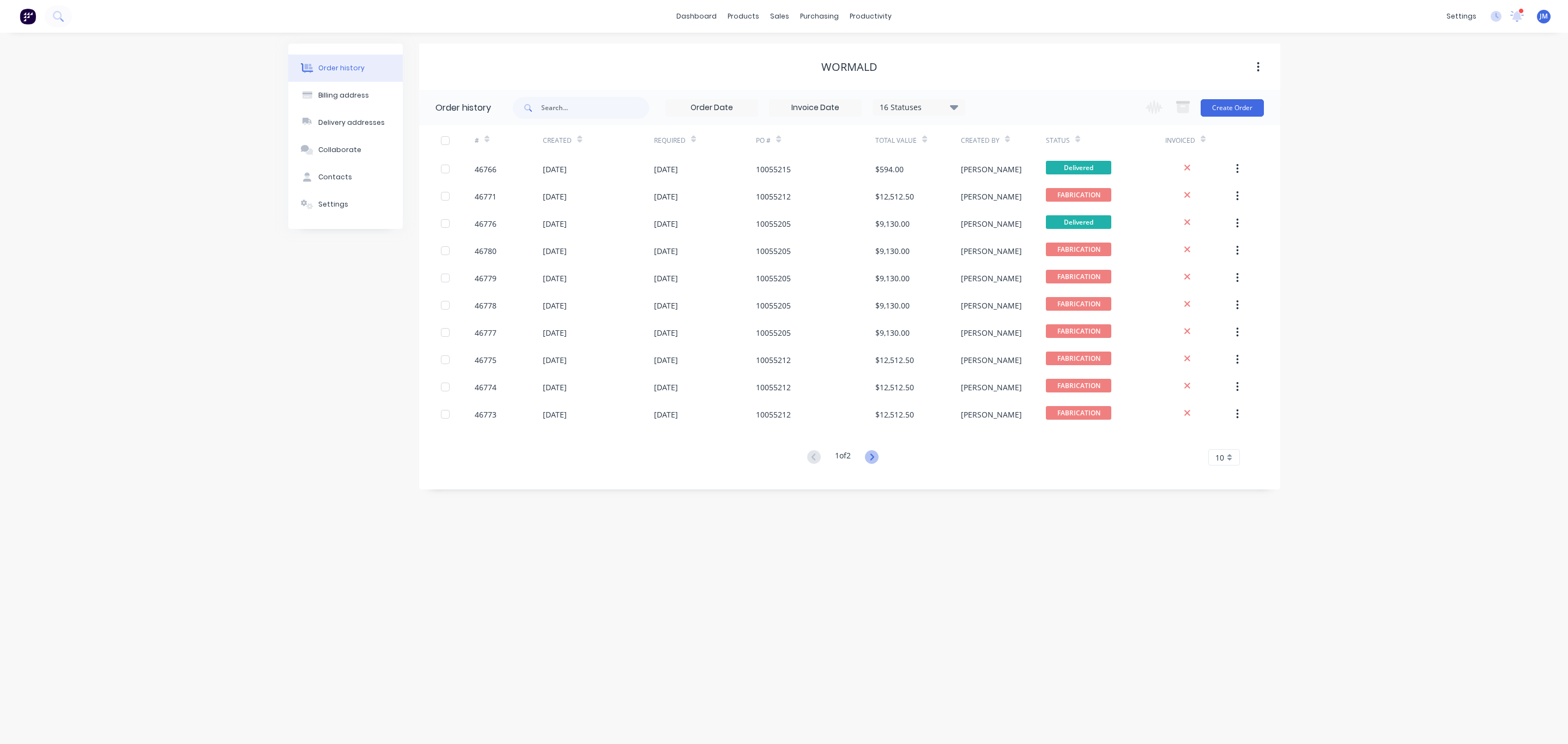
click at [875, 461] on icon at bounding box center [871, 457] width 13 height 13
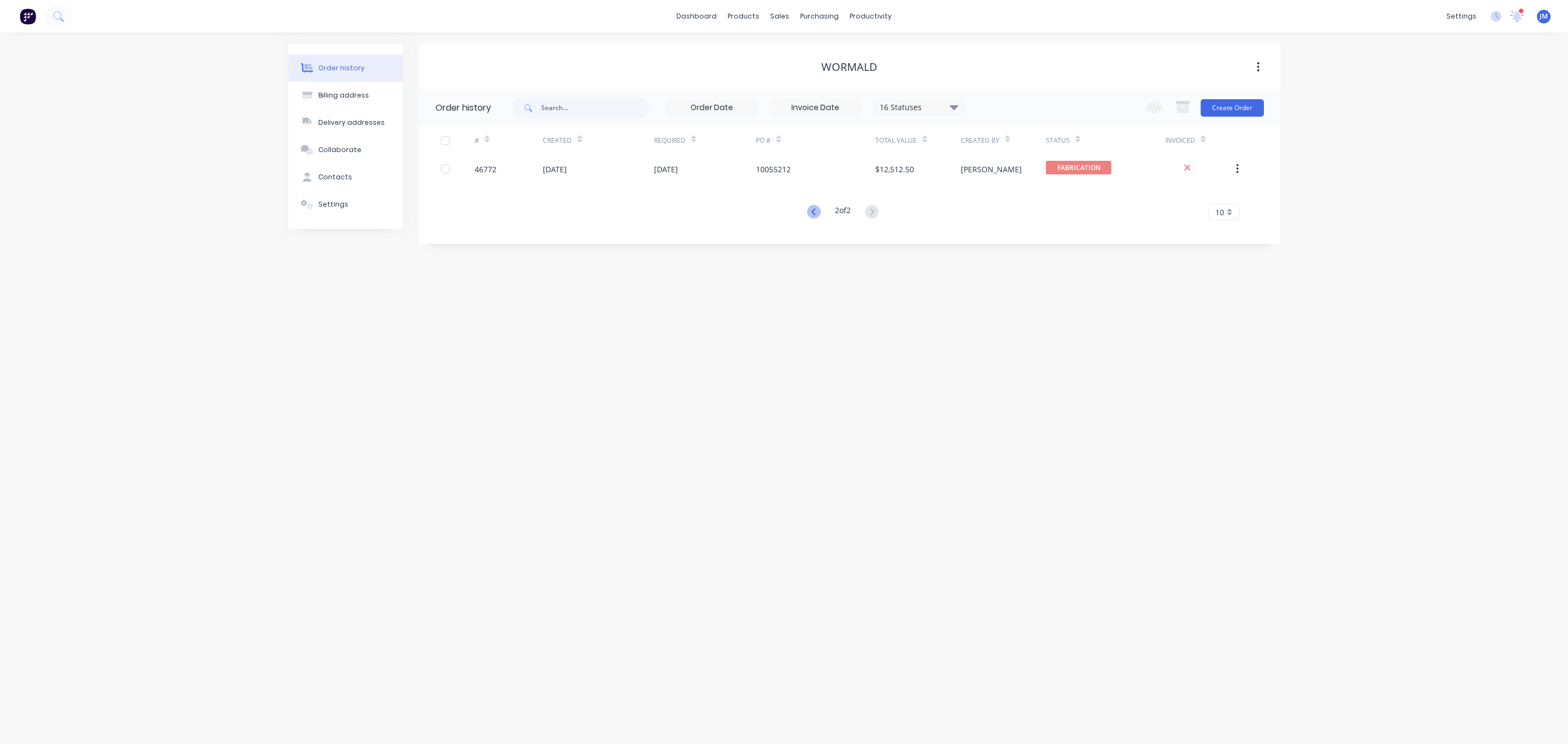
click at [811, 213] on g at bounding box center [814, 212] width 13 height 13
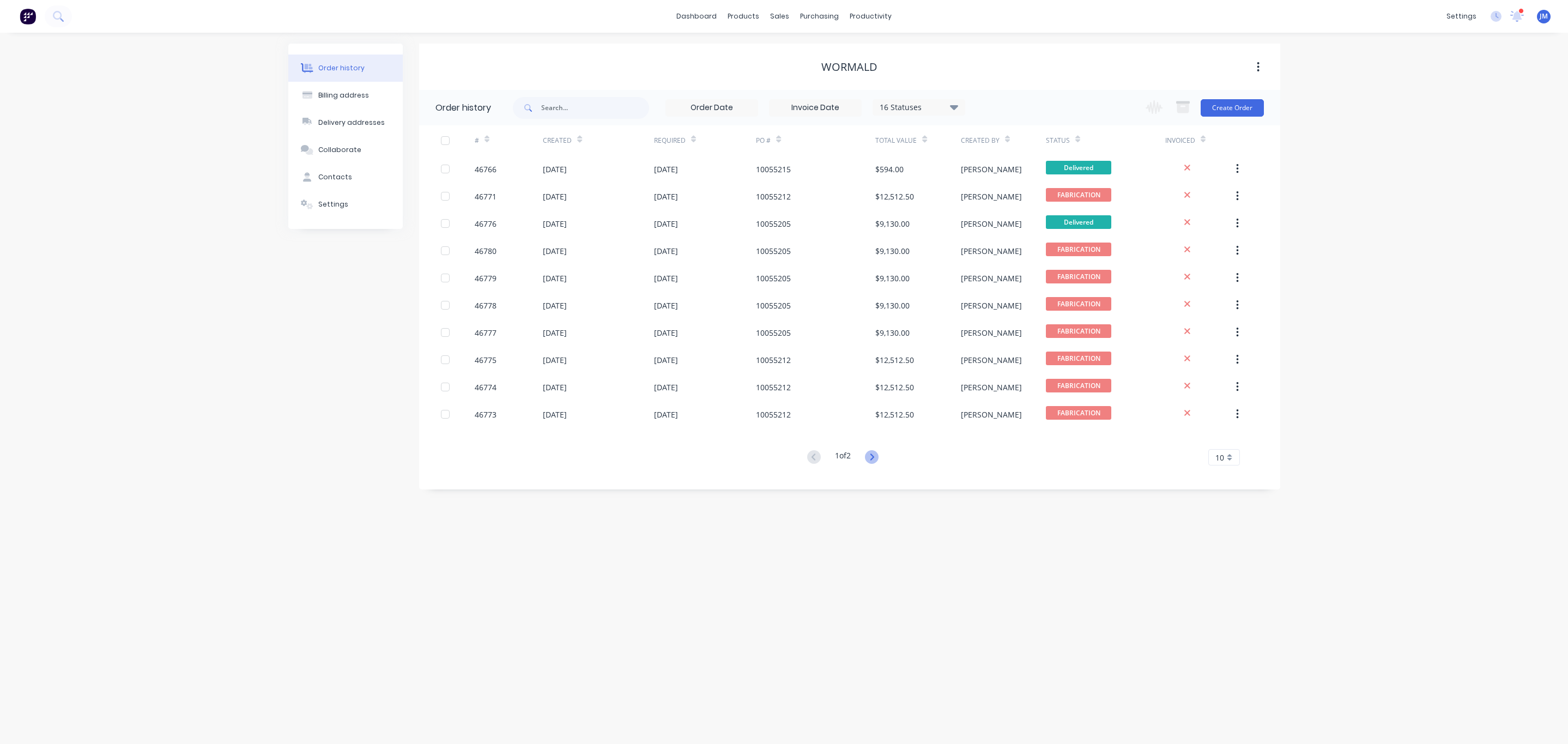
click at [871, 457] on icon at bounding box center [871, 457] width 13 height 13
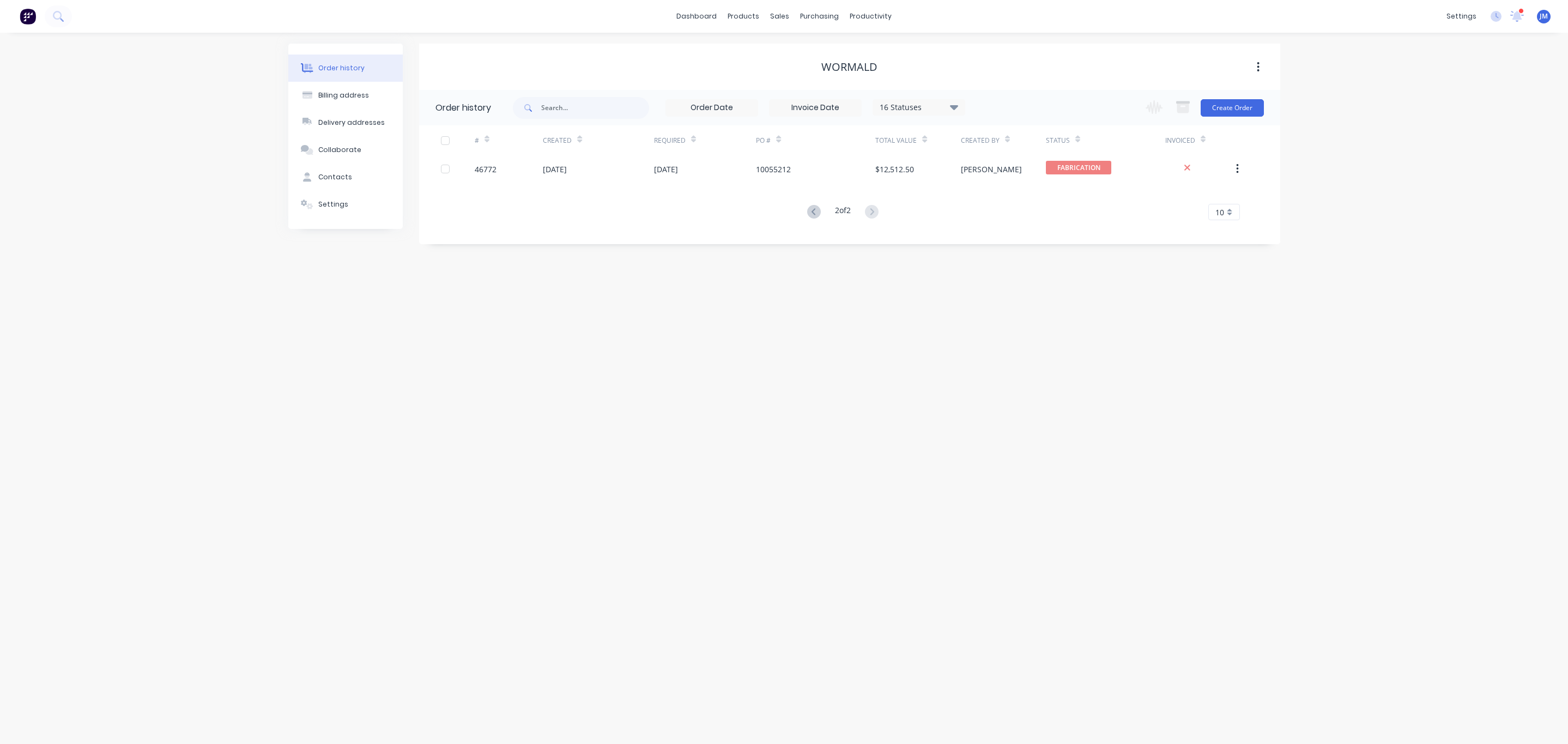
click at [812, 201] on div "# Created Required PO # Total Value Created By Status Invoiced 46772 [DATE] [DA…" at bounding box center [843, 173] width 848 height 95
click at [817, 208] on icon at bounding box center [814, 212] width 13 height 13
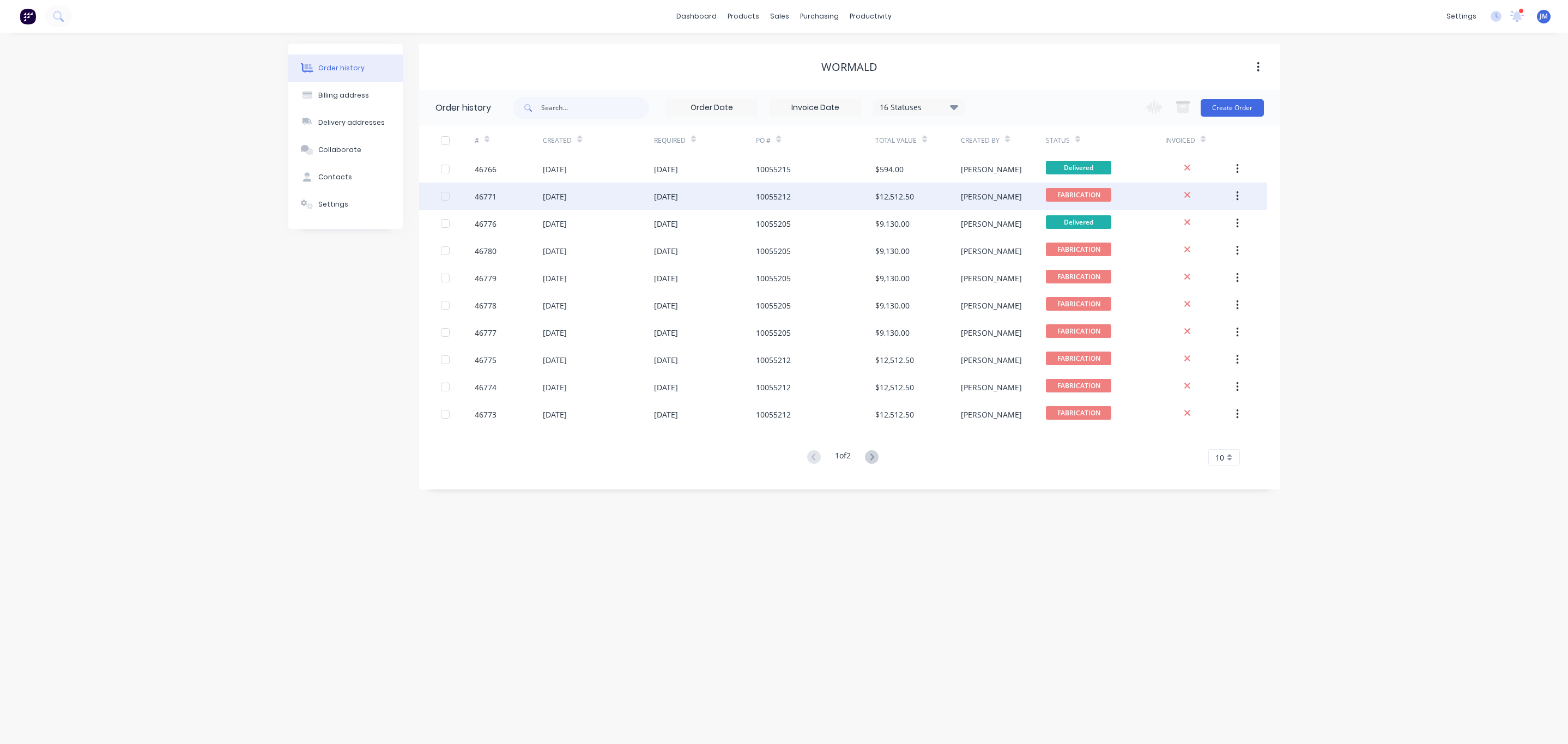
click at [785, 195] on div "10055212" at bounding box center [773, 196] width 35 height 12
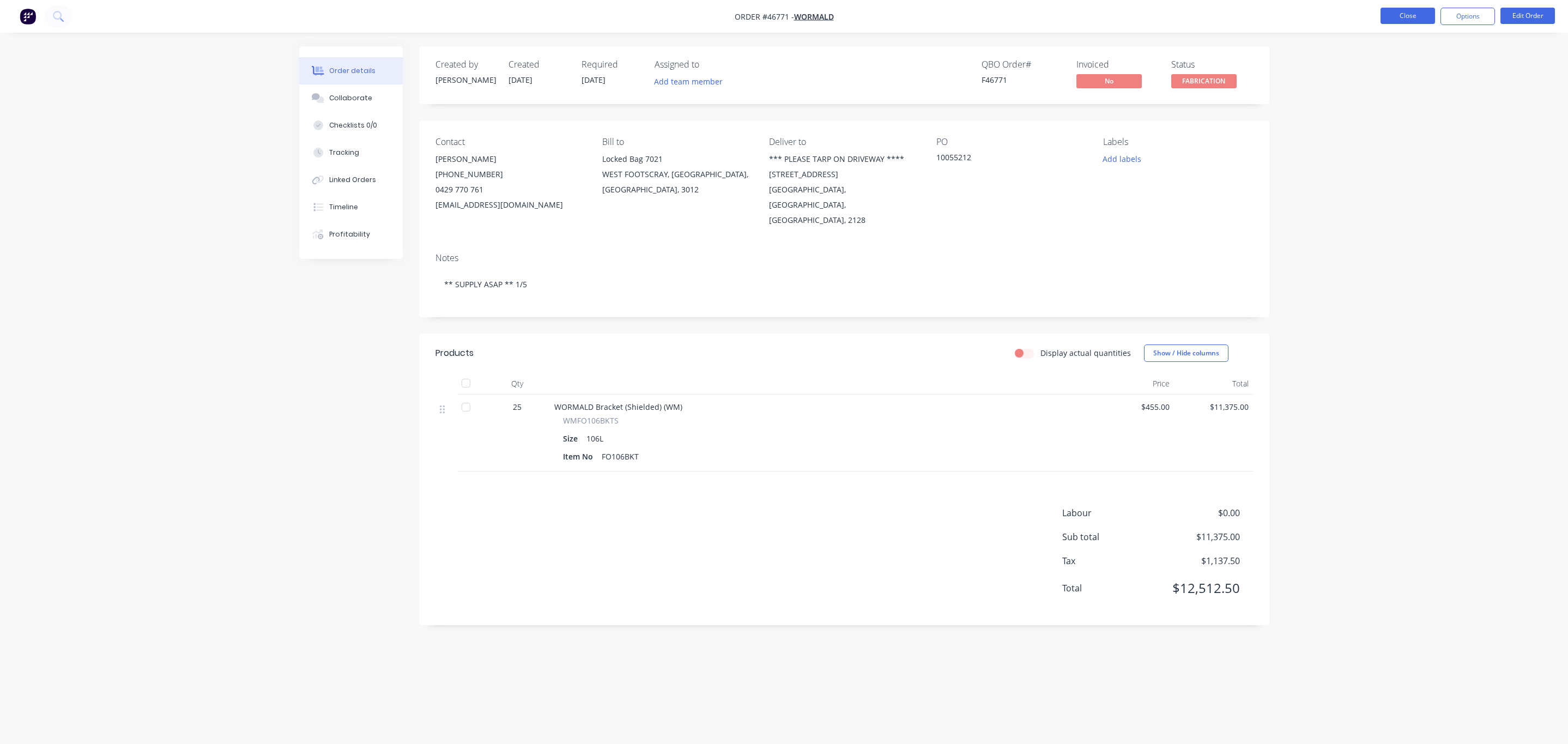
click at [1389, 15] on button "Close" at bounding box center [1408, 16] width 55 height 16
